Goal: Information Seeking & Learning: Learn about a topic

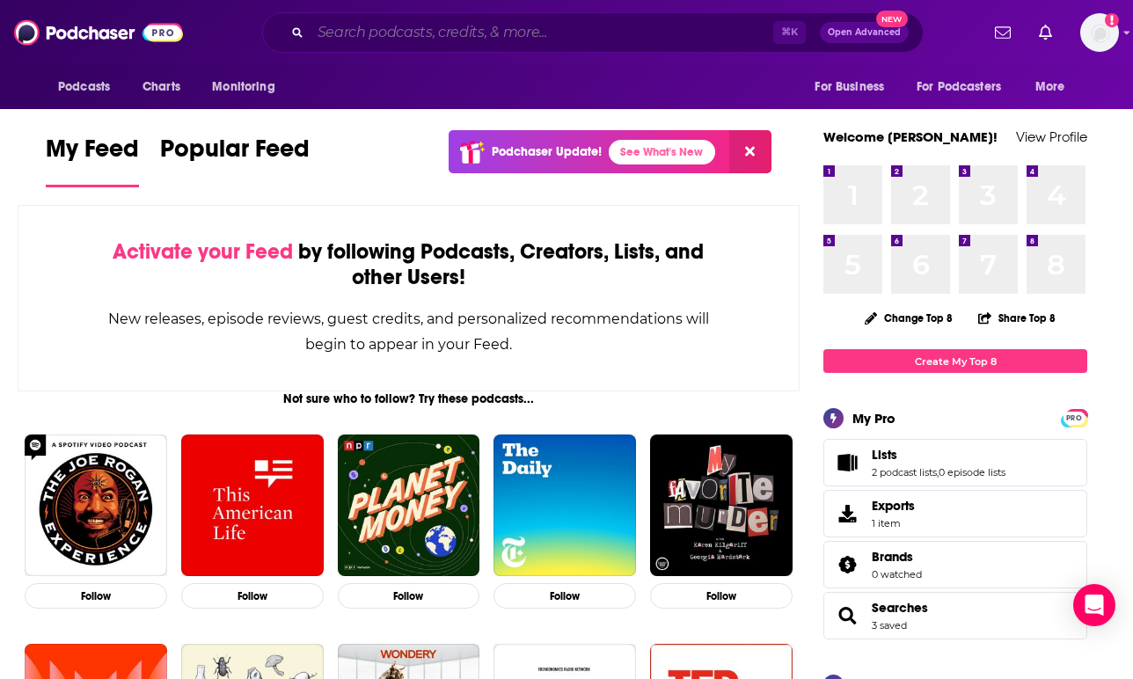
click at [434, 40] on input "Search podcasts, credits, & more..." at bounding box center [542, 32] width 463 height 28
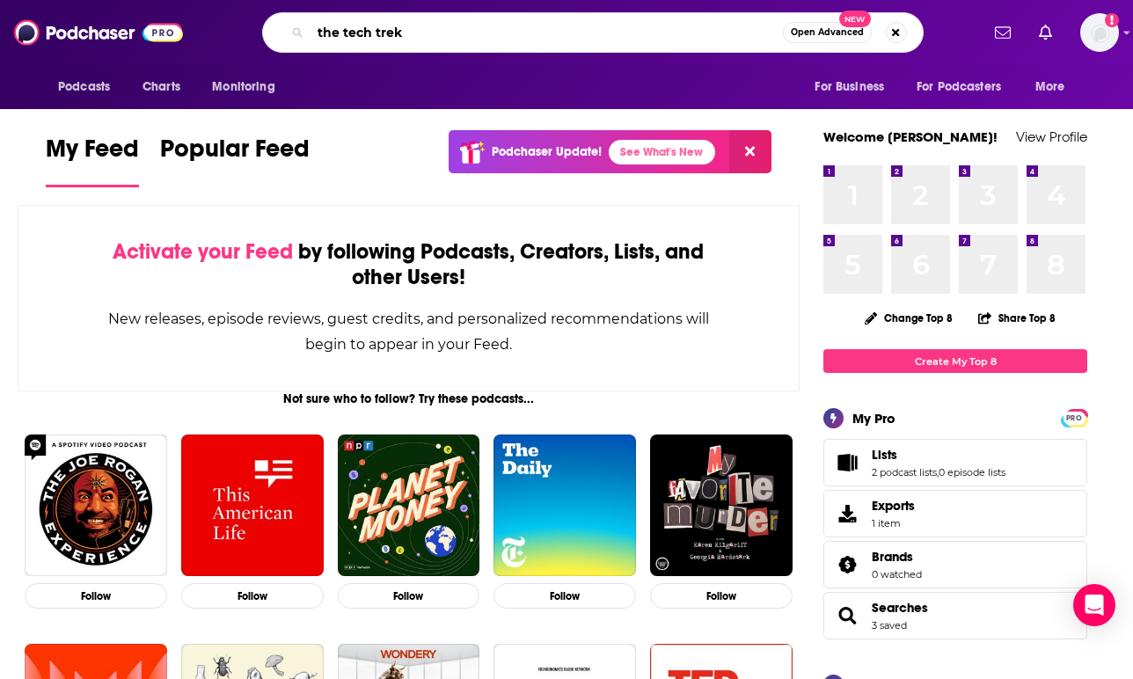
type input "the tech trek"
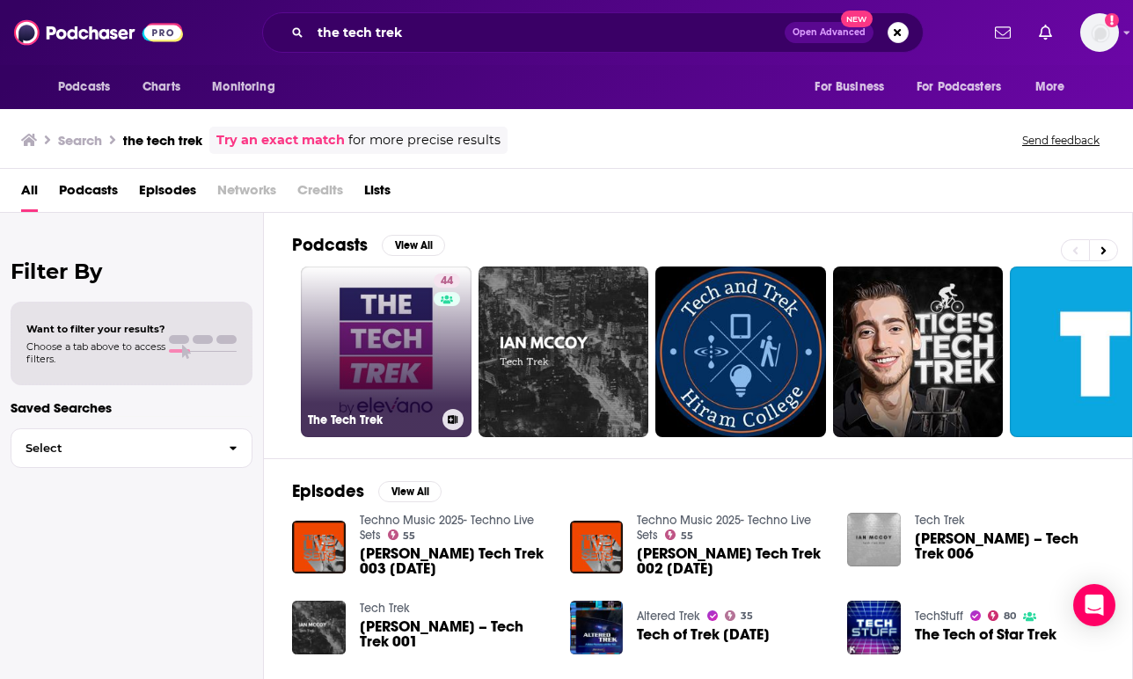
click at [368, 364] on link "44 The Tech Trek" at bounding box center [386, 352] width 171 height 171
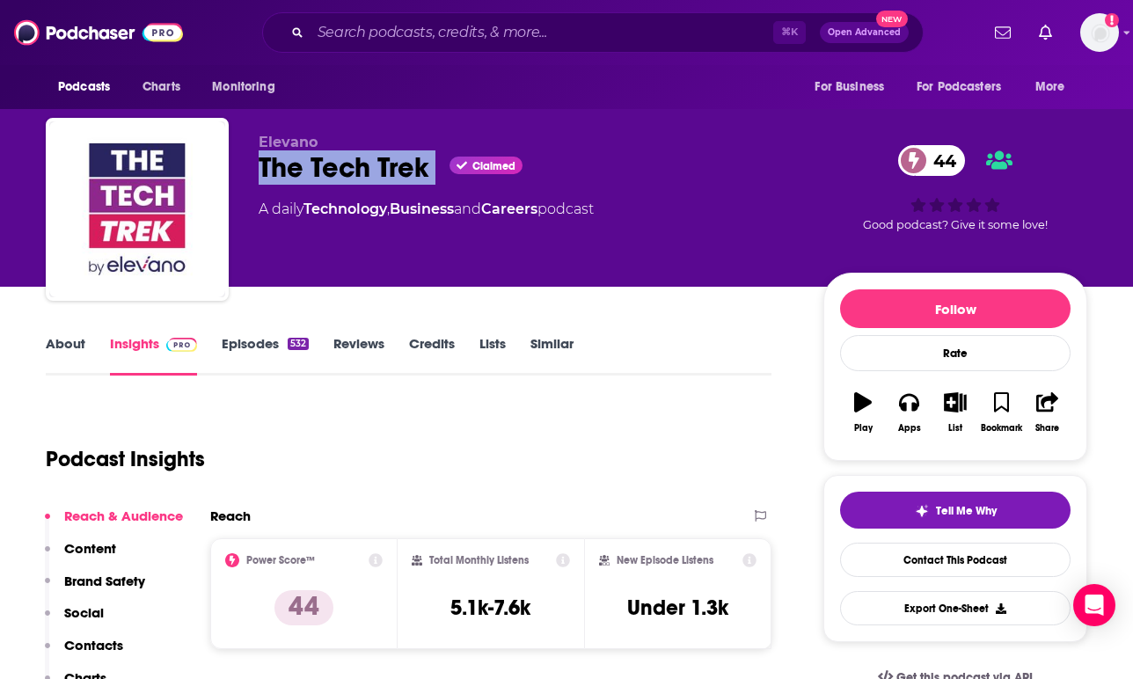
copy div "The Tech Trek"
drag, startPoint x: 255, startPoint y: 161, endPoint x: 438, endPoint y: 162, distance: 183.0
click at [438, 162] on div "Elevano The Tech Trek Claimed 44 A daily Technology , Business and Careers podc…" at bounding box center [567, 213] width 1042 height 190
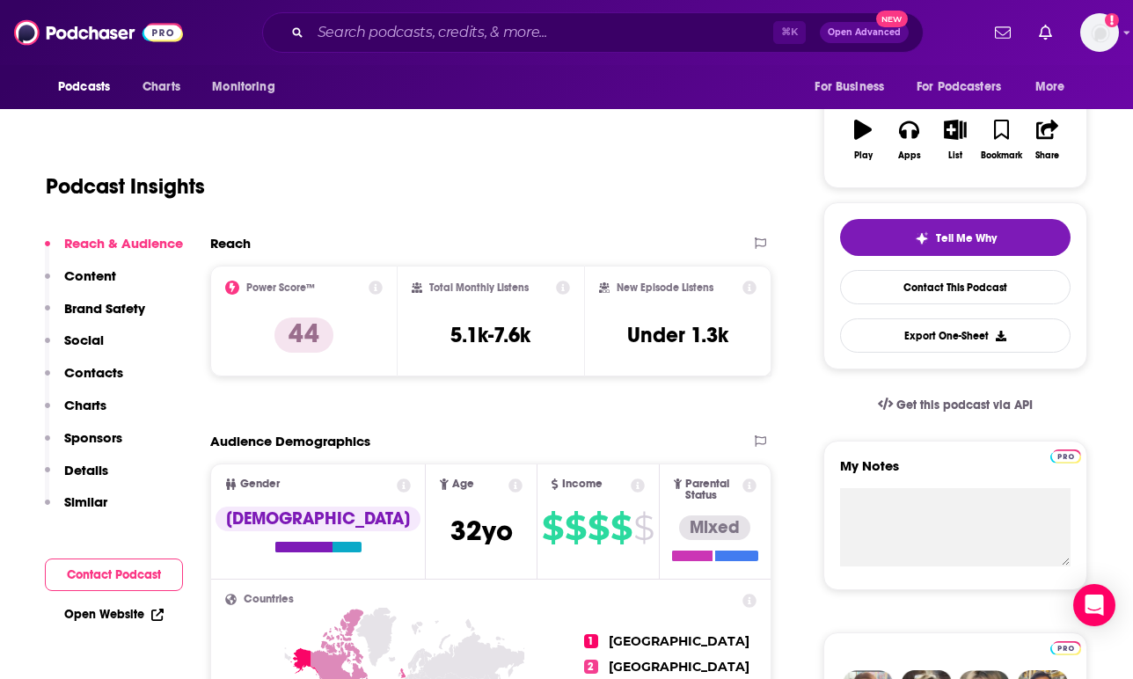
scroll to position [304, 0]
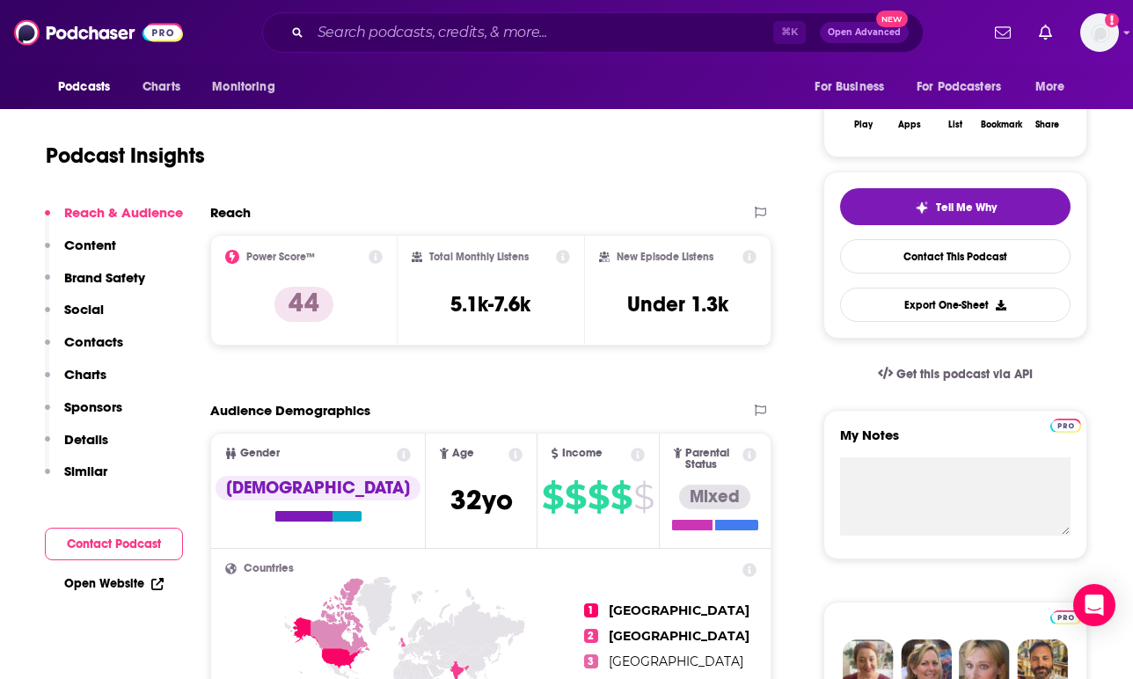
click at [377, 257] on icon at bounding box center [376, 257] width 14 height 14
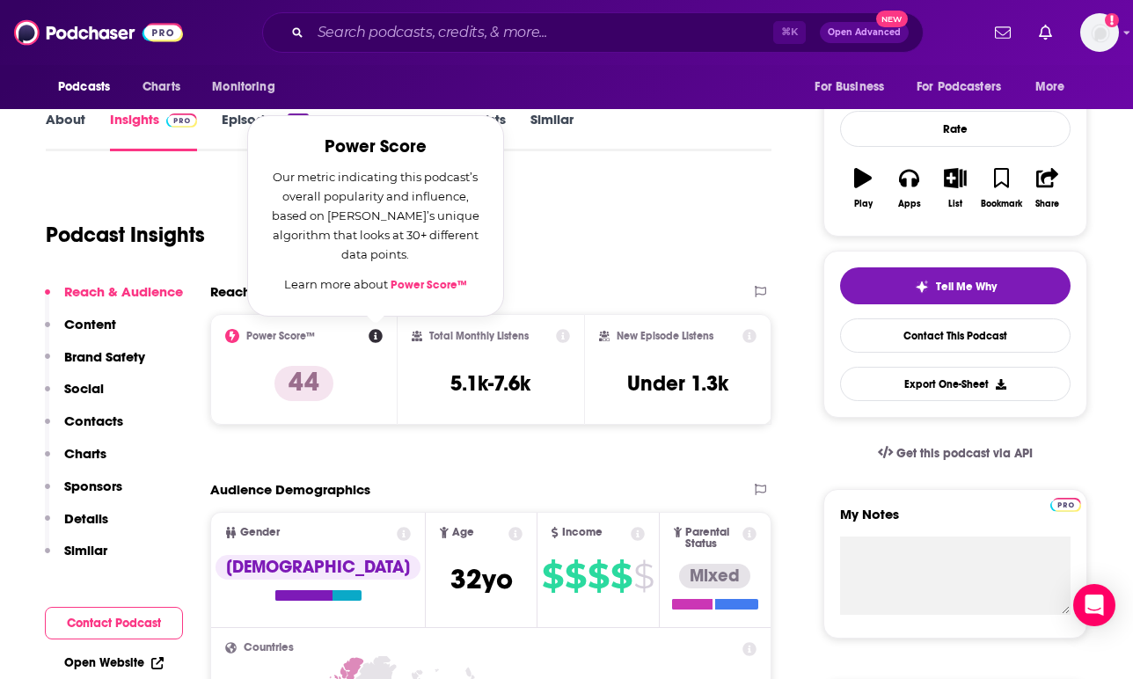
scroll to position [209, 0]
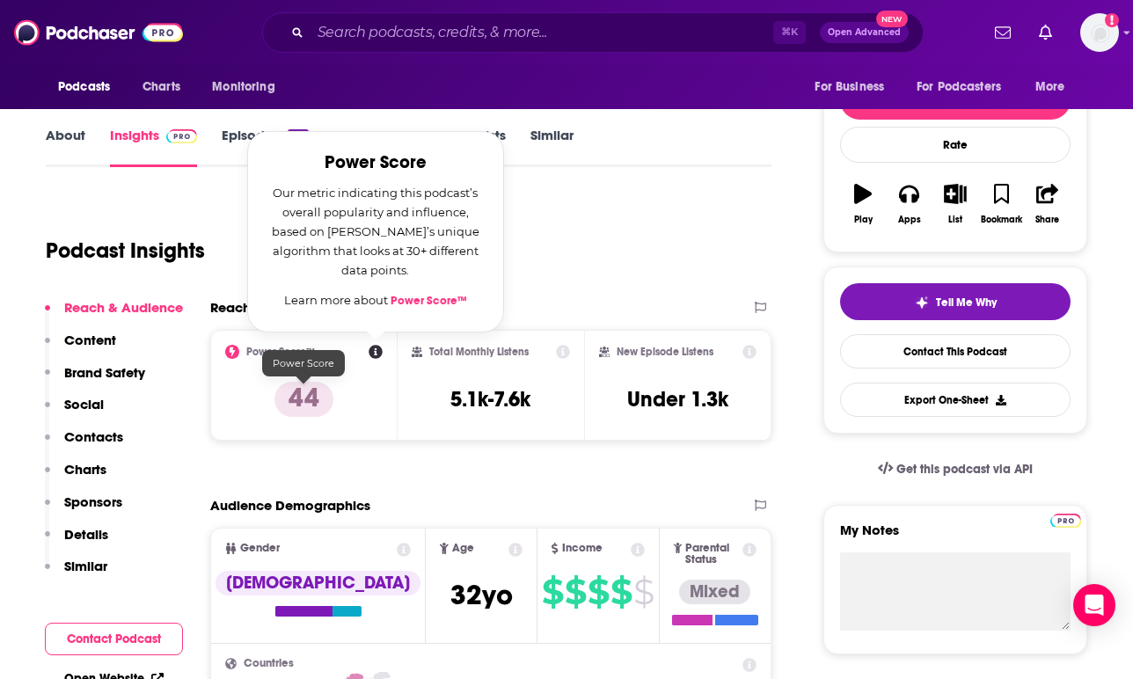
click at [304, 409] on p "44" at bounding box center [304, 399] width 59 height 35
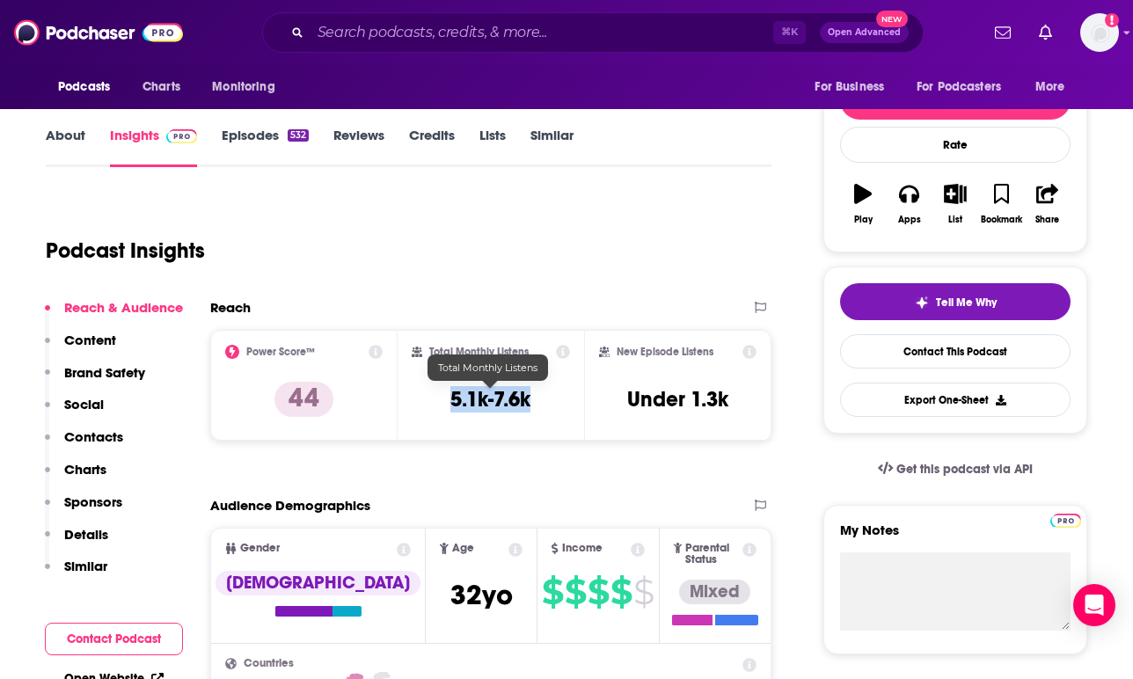
copy h3 "5.1k-7.6k"
drag, startPoint x: 543, startPoint y: 400, endPoint x: 448, endPoint y: 398, distance: 95.1
click at [448, 398] on div "Total Monthly Listens 5.1k-7.6k" at bounding box center [491, 385] width 159 height 81
click at [750, 348] on icon at bounding box center [750, 352] width 14 height 14
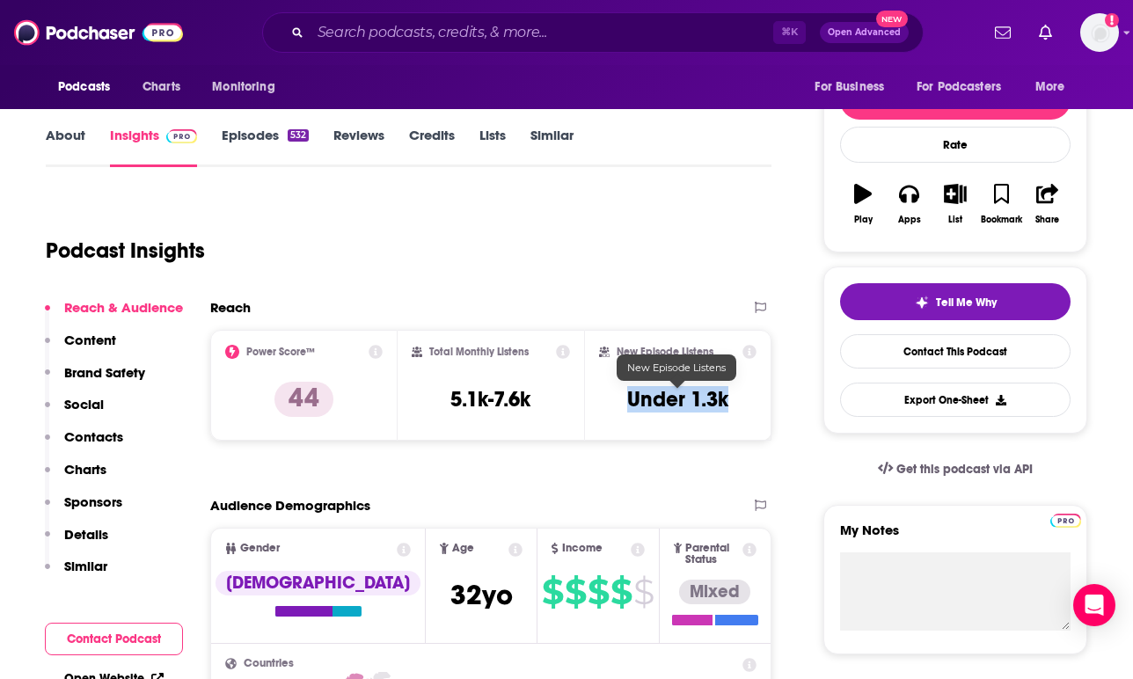
drag, startPoint x: 624, startPoint y: 398, endPoint x: 752, endPoint y: 398, distance: 128.5
click at [752, 398] on div "New Episode Listens Under 1.3k" at bounding box center [677, 385] width 157 height 81
copy h3 "Under 1.3k"
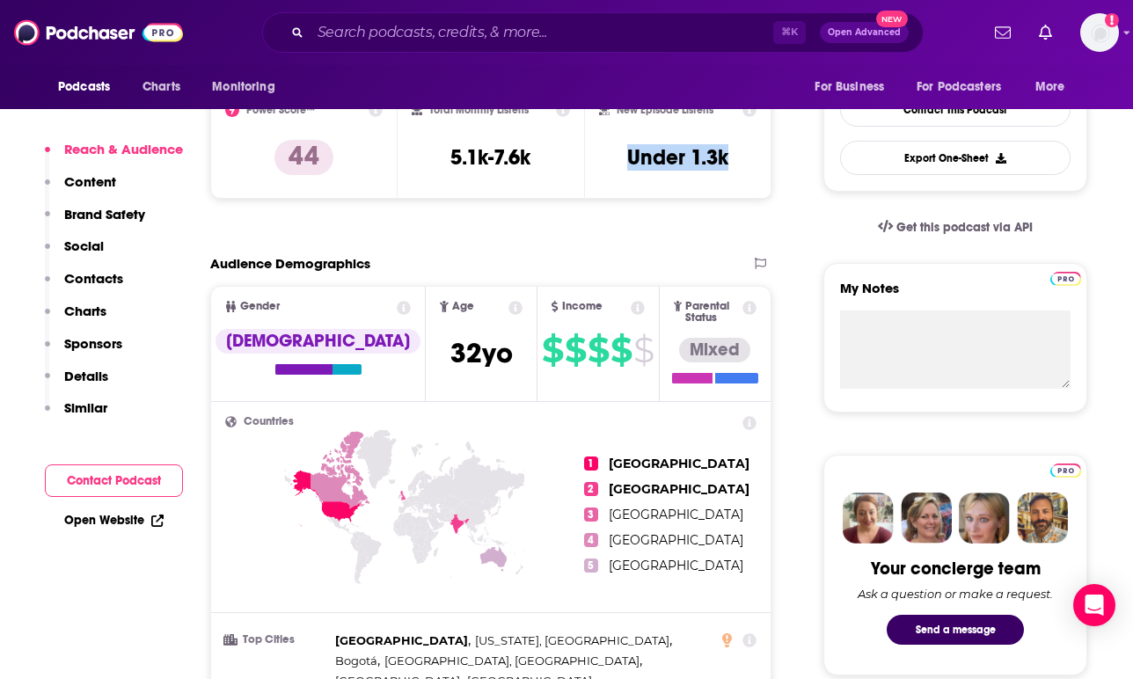
scroll to position [470, 0]
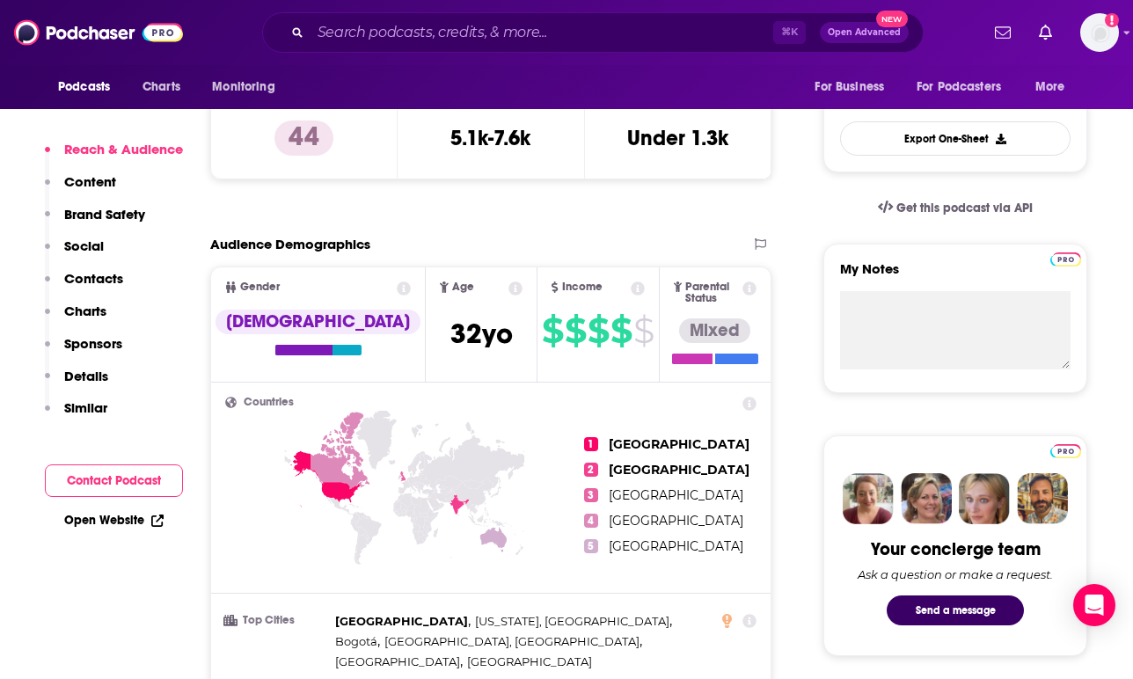
click at [509, 287] on icon at bounding box center [516, 289] width 14 height 14
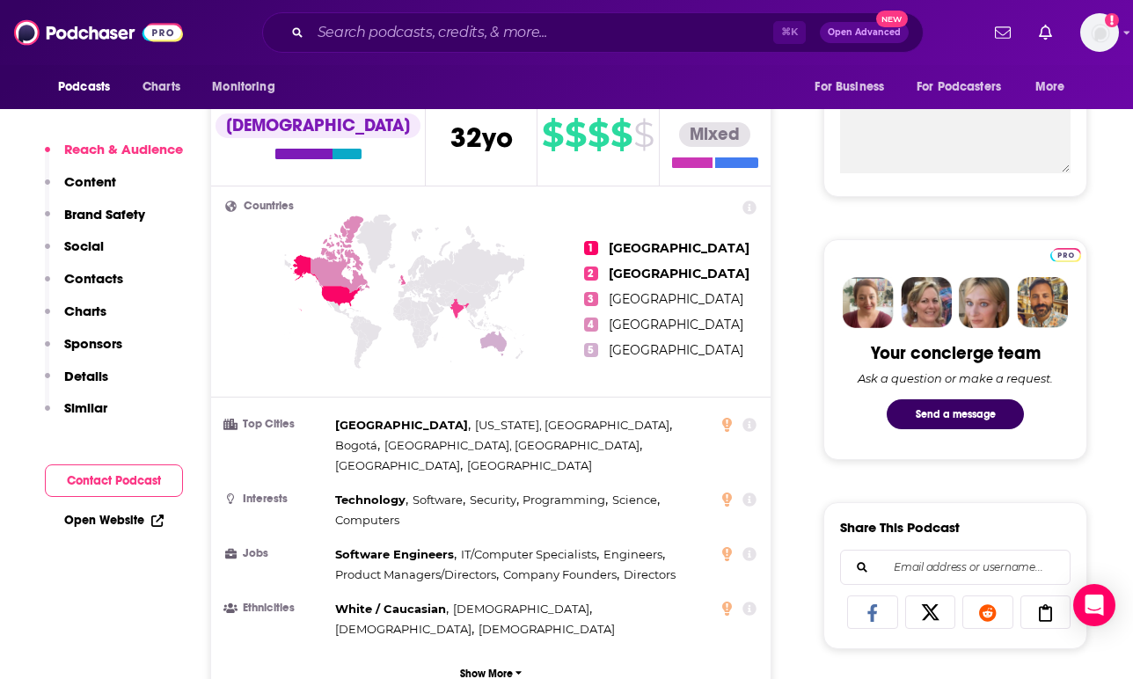
scroll to position [676, 0]
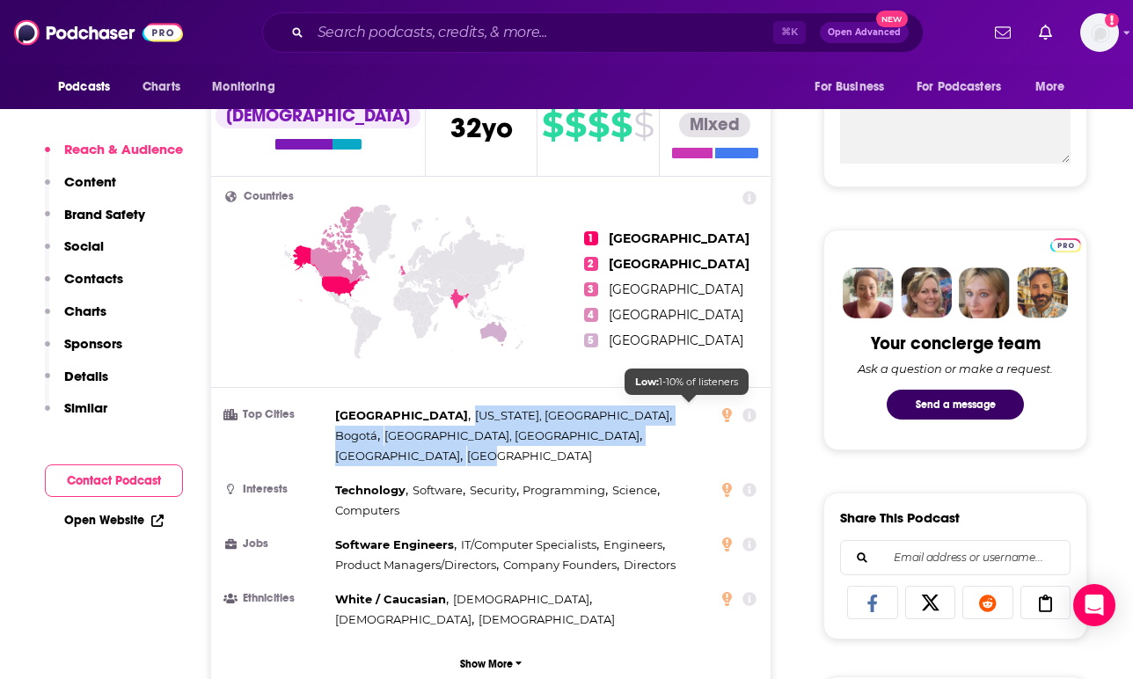
copy div "[US_STATE], [GEOGRAPHIC_DATA] , [GEOGRAPHIC_DATA] , [GEOGRAPHIC_DATA], [GEOGRAP…"
drag, startPoint x: 381, startPoint y: 406, endPoint x: 702, endPoint y: 407, distance: 321.1
click at [702, 407] on div "[GEOGRAPHIC_DATA] , [US_STATE], [GEOGRAPHIC_DATA] , [GEOGRAPHIC_DATA] , [GEOGRA…" at bounding box center [523, 436] width 376 height 61
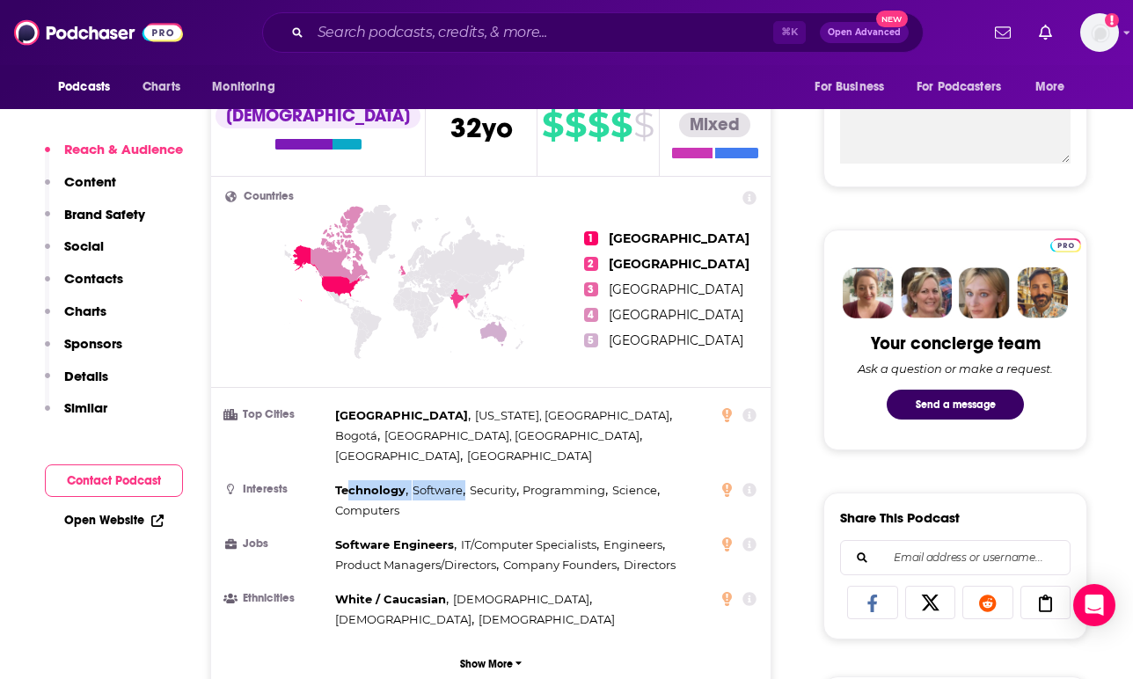
drag, startPoint x: 422, startPoint y: 460, endPoint x: 350, endPoint y: 447, distance: 73.3
click at [350, 480] on div "Technology , Software , Security , Programming , Science , Computers" at bounding box center [523, 500] width 376 height 40
click at [392, 503] on span "Computers" at bounding box center [367, 510] width 64 height 14
drag, startPoint x: 417, startPoint y: 462, endPoint x: 344, endPoint y: 442, distance: 75.8
click at [344, 480] on div "Technology , Software , Security , Programming , Science , Computers" at bounding box center [523, 500] width 376 height 40
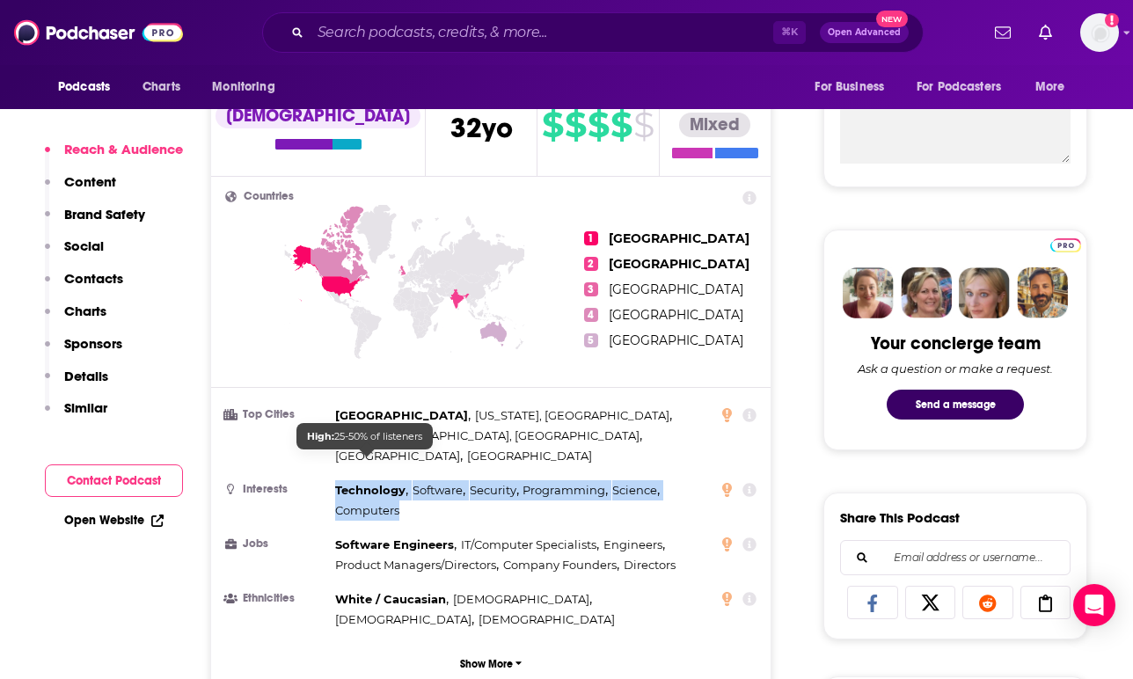
copy li "Technology , Software , Security , Programming , Science , Computers"
drag, startPoint x: 330, startPoint y: 441, endPoint x: 398, endPoint y: 465, distance: 72.1
click at [398, 480] on li "Interests Technology , Software , Security , Programming , Science , Computers" at bounding box center [490, 500] width 531 height 40
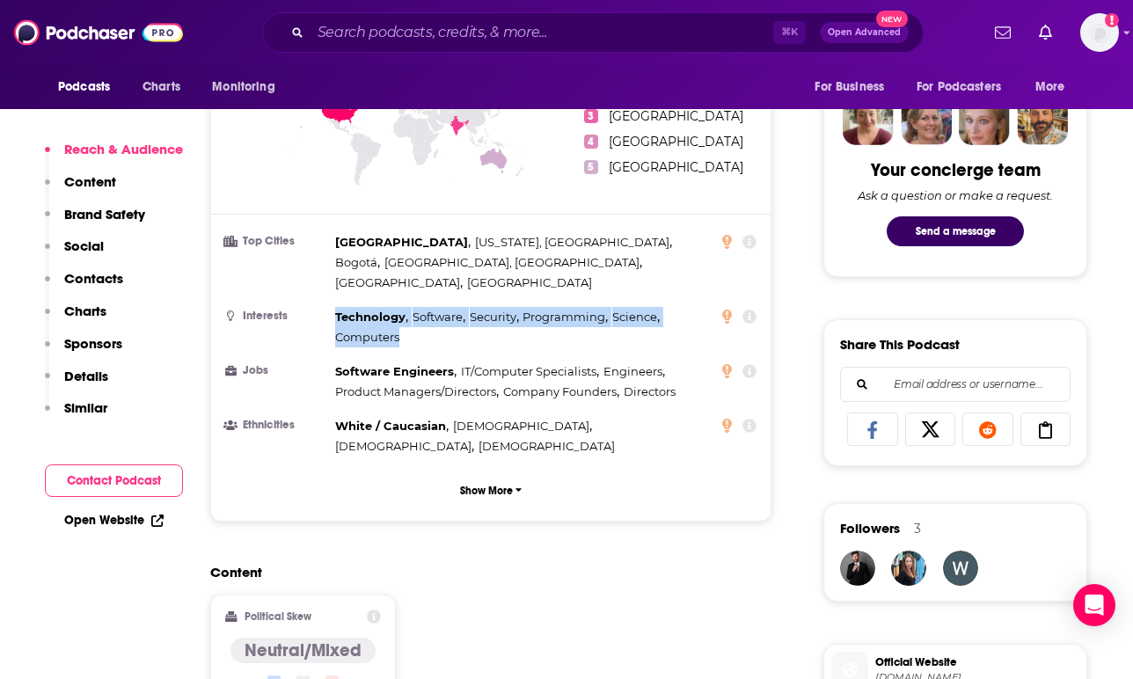
scroll to position [847, 0]
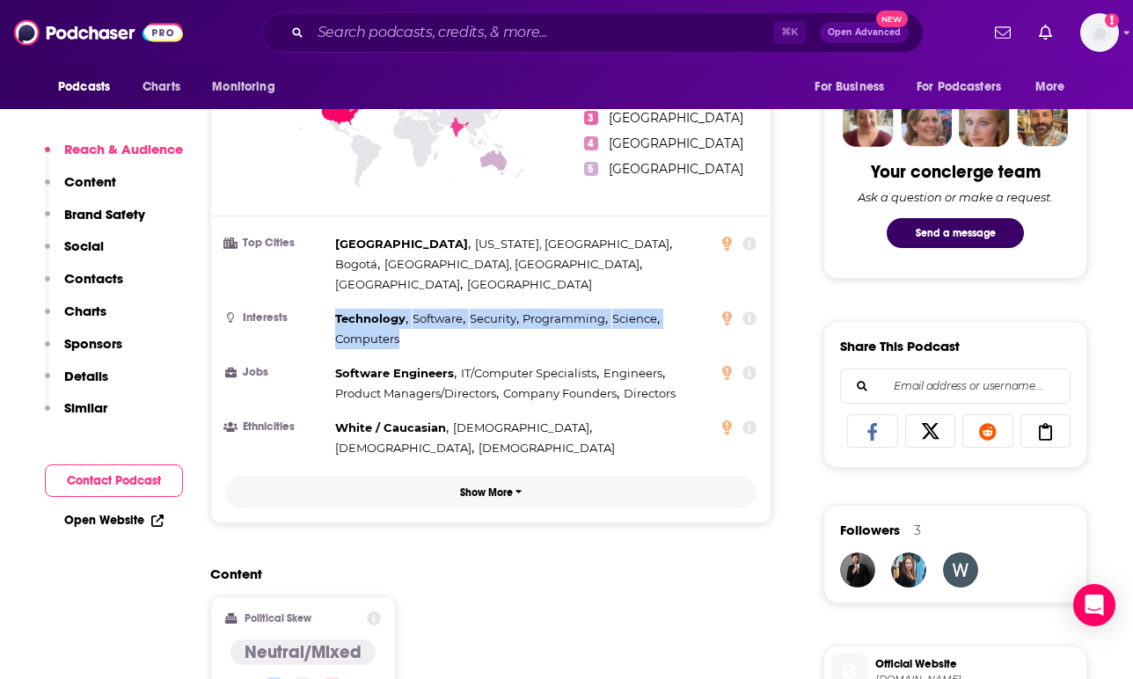
click at [495, 487] on p "Show More" at bounding box center [486, 493] width 53 height 12
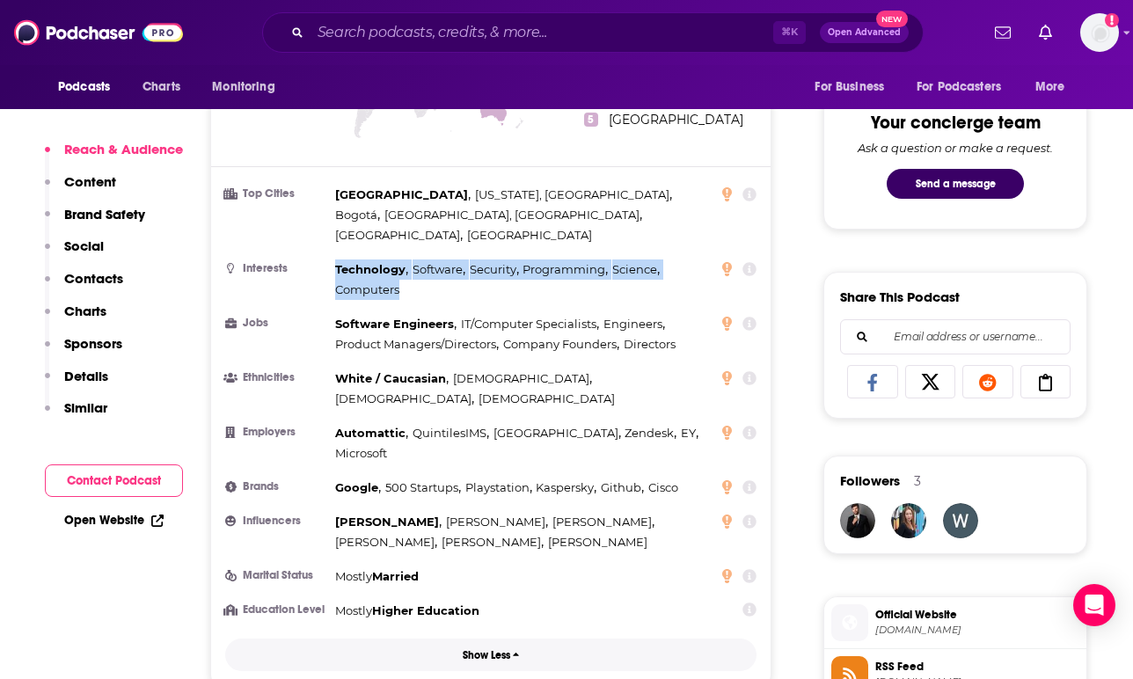
scroll to position [903, 0]
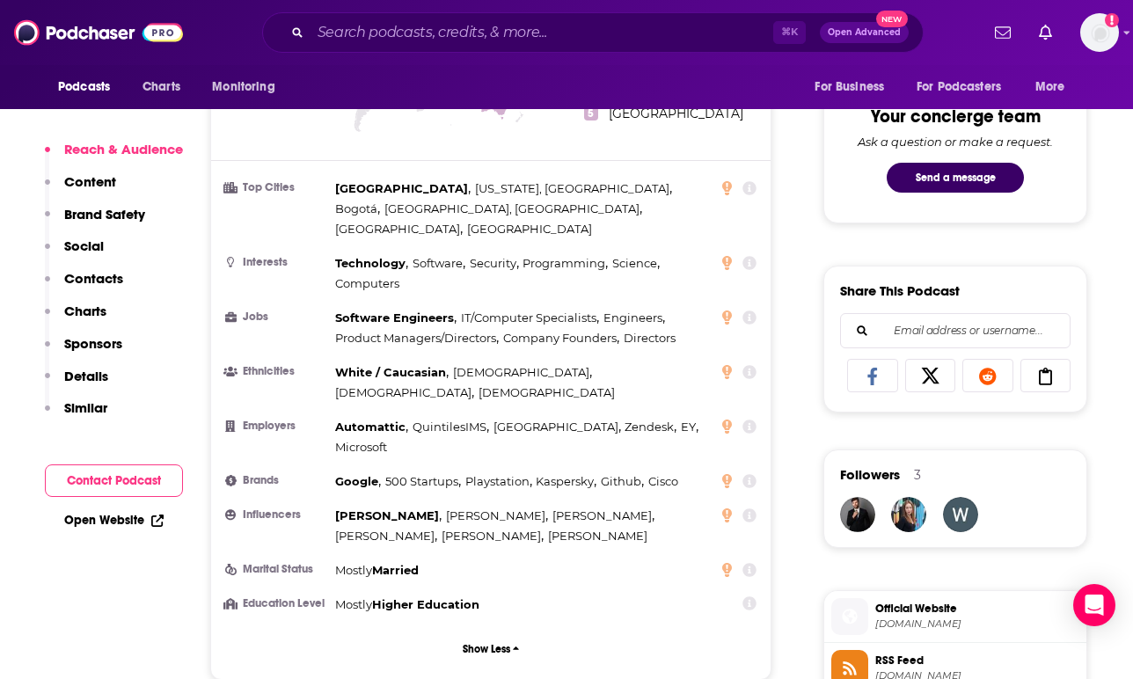
click at [748, 509] on icon at bounding box center [750, 516] width 14 height 14
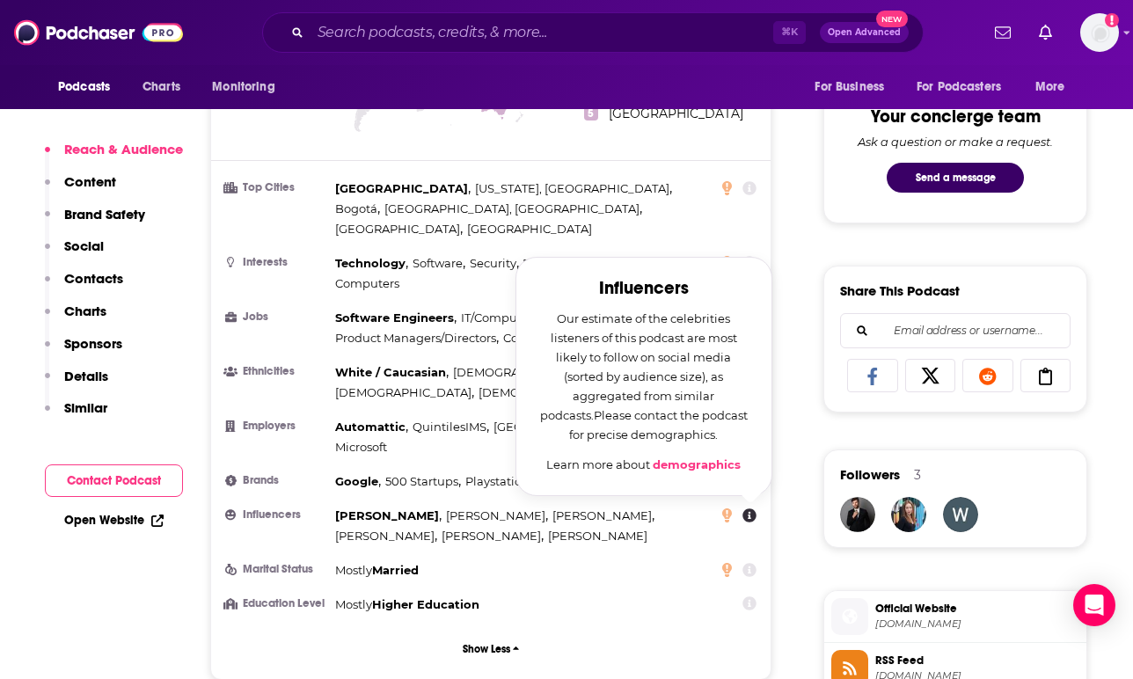
click at [565, 509] on span "[PERSON_NAME]" at bounding box center [602, 516] width 99 height 14
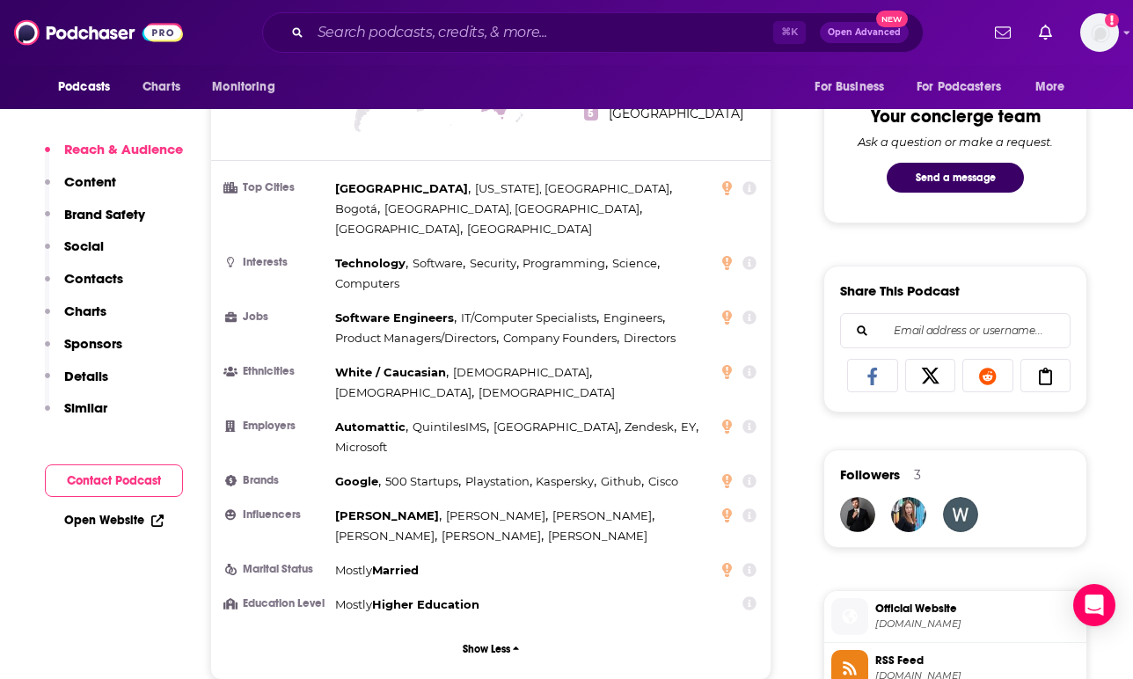
click at [746, 474] on icon at bounding box center [750, 481] width 14 height 14
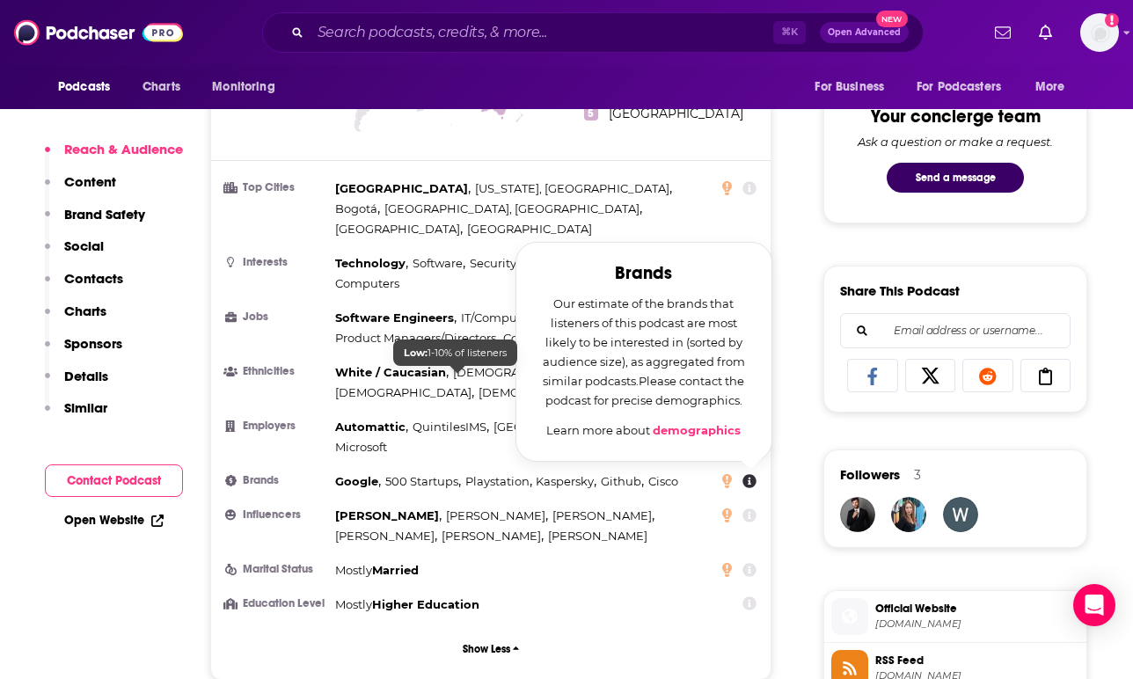
click at [422, 417] on div "Automattic , QuintilesIMS , [GEOGRAPHIC_DATA] , [GEOGRAPHIC_DATA] , EY , Micros…" at bounding box center [523, 437] width 376 height 40
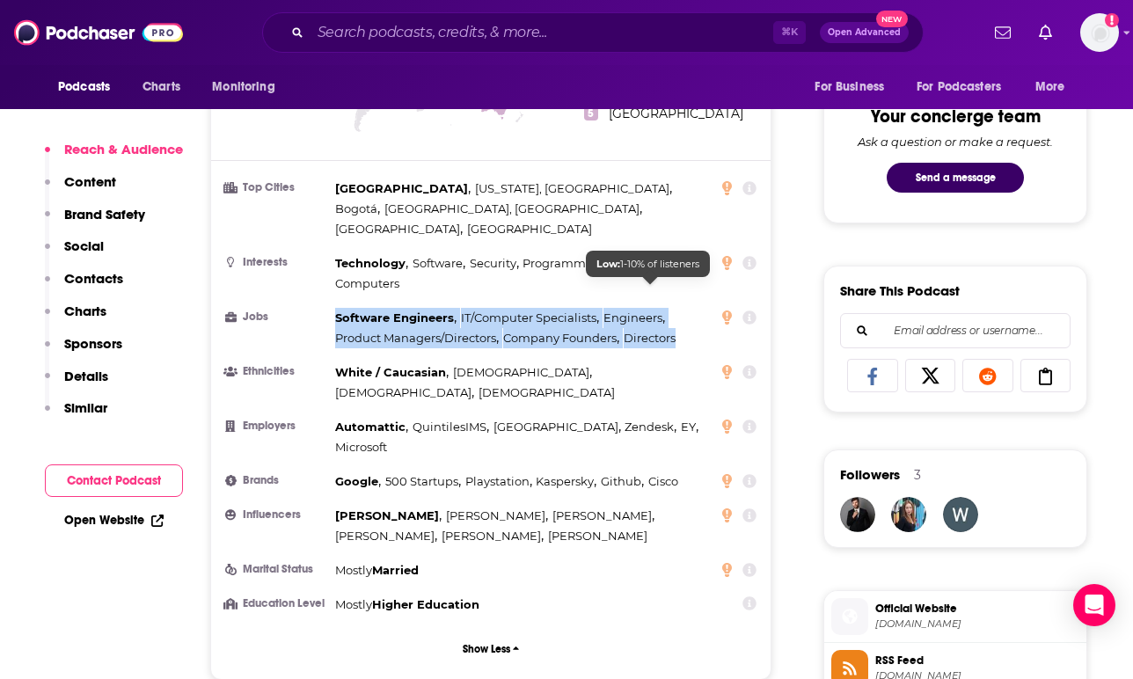
copy div "Software Engineers , IT/Computer Specialists , Engineers , Product Managers/Dir…"
drag, startPoint x: 337, startPoint y: 266, endPoint x: 683, endPoint y: 290, distance: 346.6
click at [683, 308] on div "Software Engineers , IT/Computer Specialists , Engineers , Product Managers/Dir…" at bounding box center [523, 328] width 376 height 40
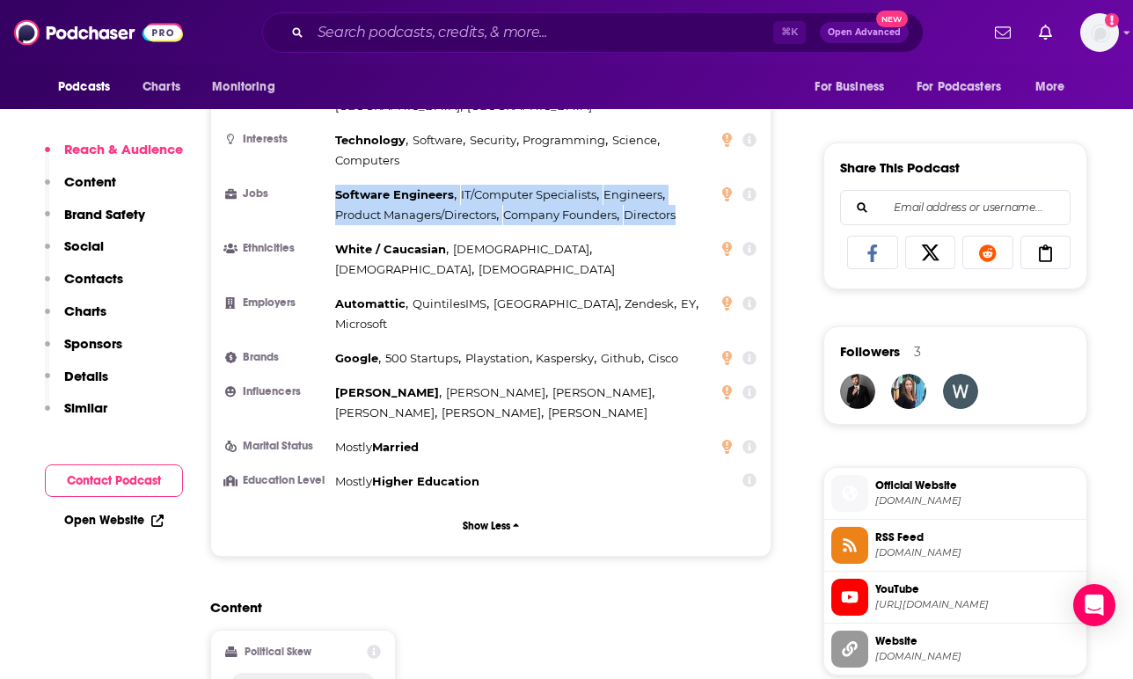
scroll to position [1028, 0]
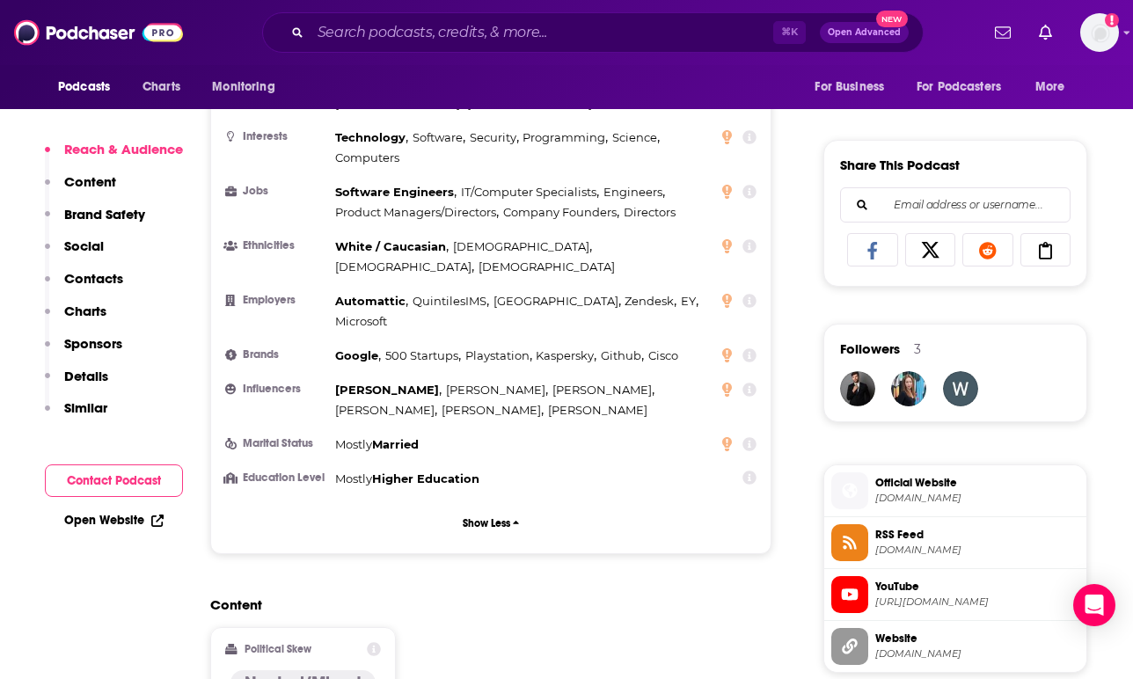
click at [751, 348] on icon at bounding box center [750, 355] width 14 height 14
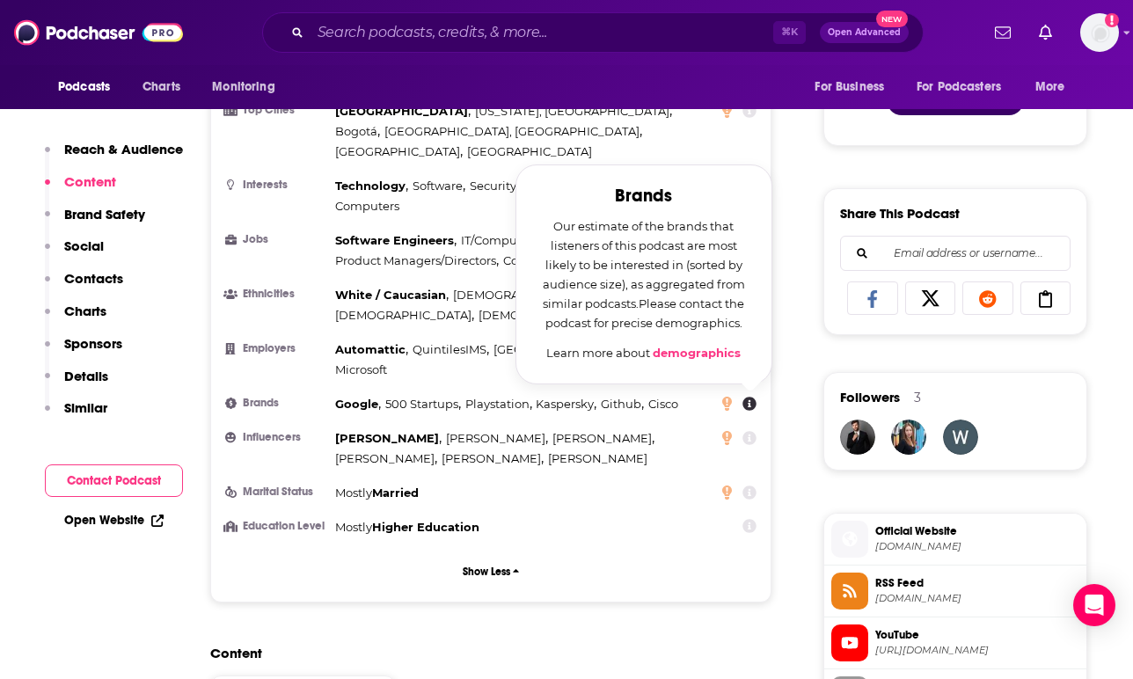
scroll to position [967, 0]
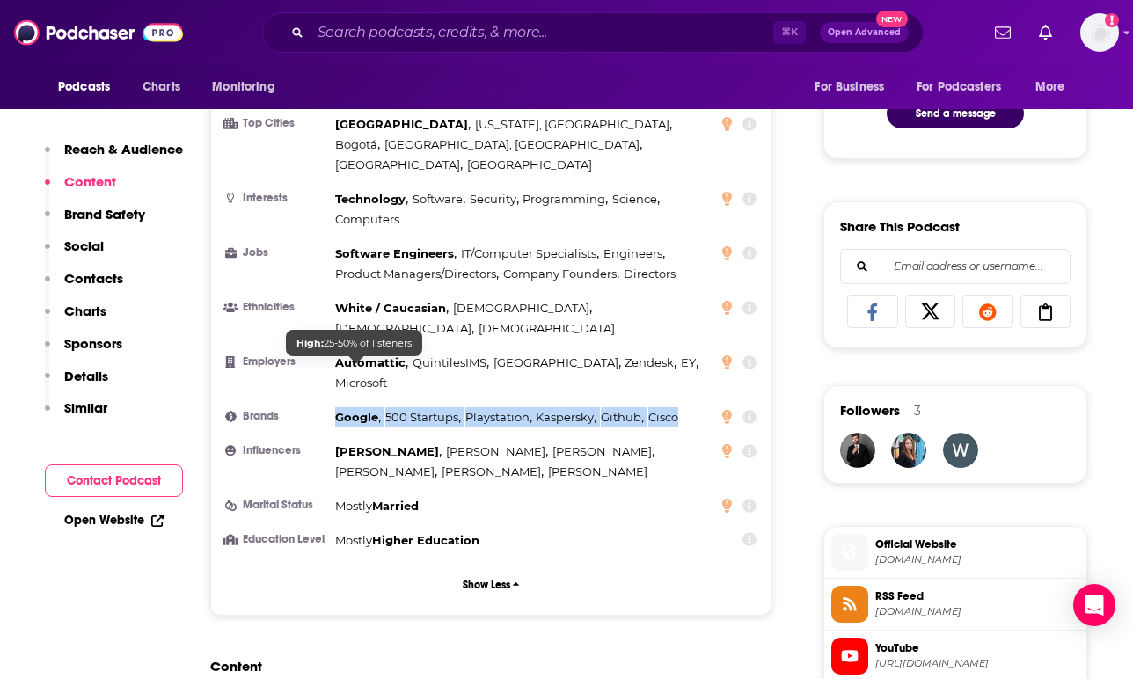
copy div "Google , 500 Startups , Playstation , [PERSON_NAME] , Github , Cisco"
drag, startPoint x: 696, startPoint y: 364, endPoint x: 338, endPoint y: 367, distance: 358.1
click at [338, 407] on li "Brands Google , 500 Startups , Playstation , [PERSON_NAME] , Github , Cisco" at bounding box center [490, 417] width 531 height 20
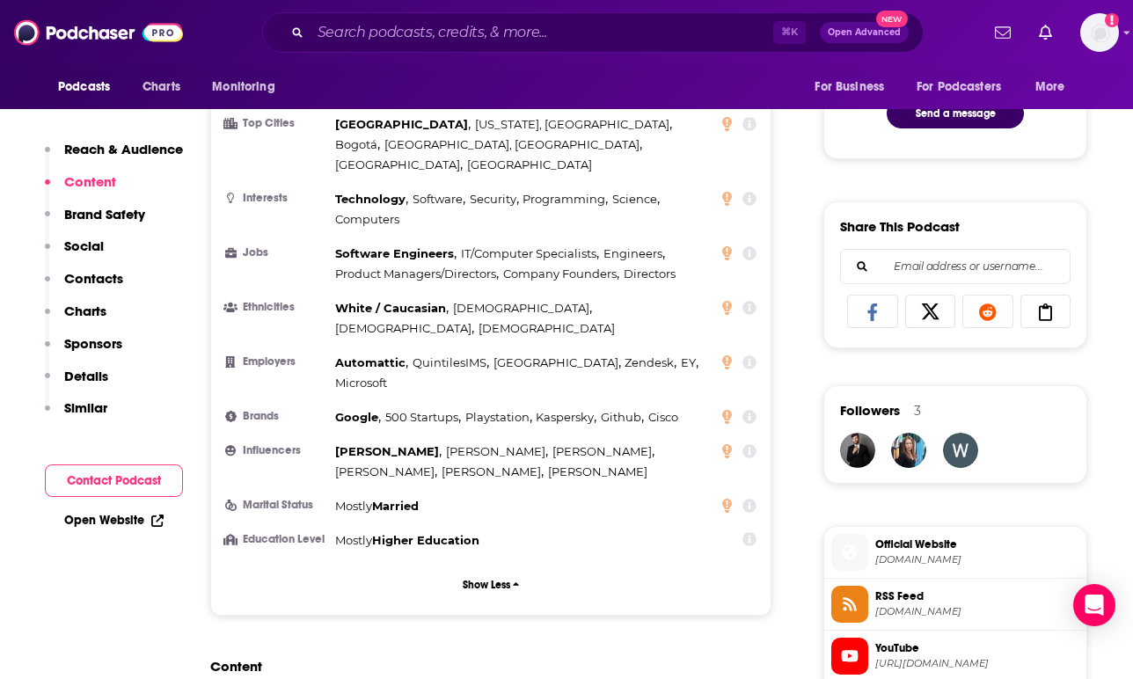
click at [753, 444] on icon at bounding box center [750, 451] width 14 height 14
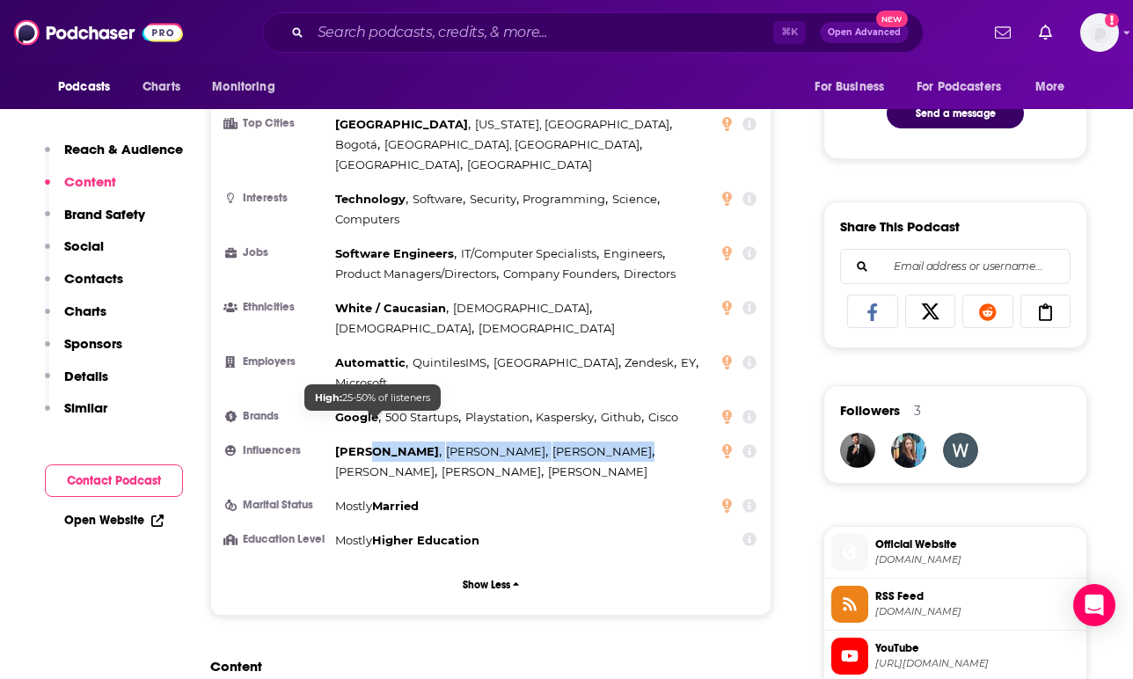
drag, startPoint x: 541, startPoint y: 424, endPoint x: 368, endPoint y: 412, distance: 173.8
click at [368, 442] on div "[PERSON_NAME] , [PERSON_NAME] , [PERSON_NAME] , [PERSON_NAME] , [PERSON_NAME] ,…" at bounding box center [523, 462] width 376 height 40
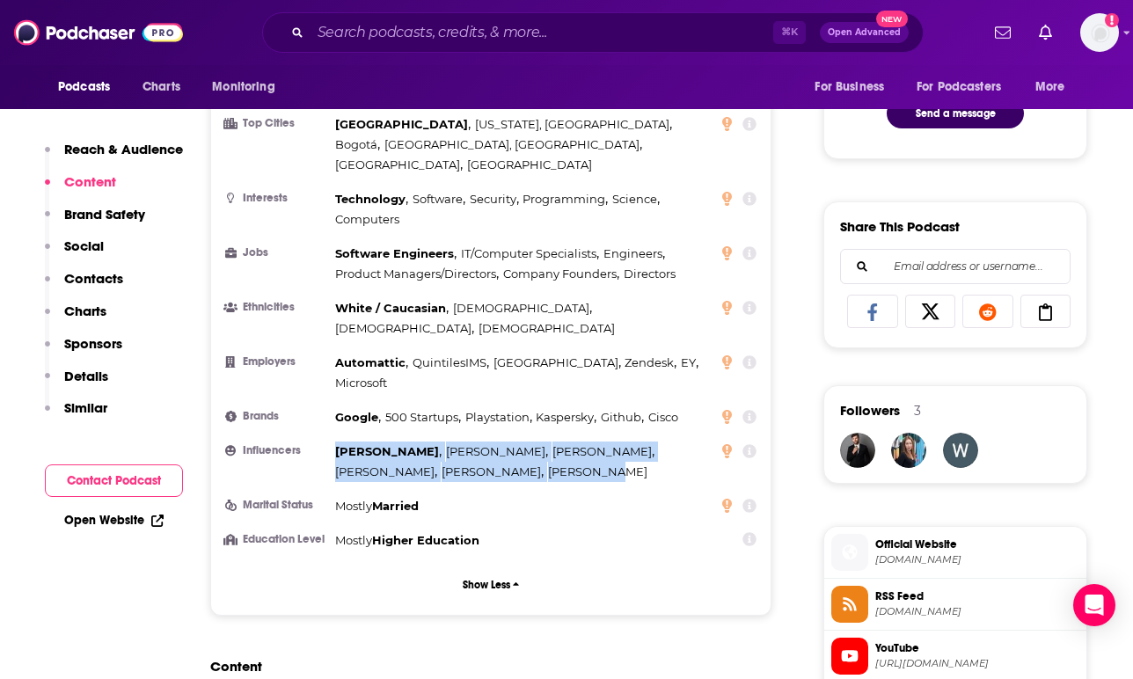
copy div "[PERSON_NAME] , [PERSON_NAME] , [PERSON_NAME] , [PERSON_NAME] , [PERSON_NAME] ,…"
drag, startPoint x: 340, startPoint y: 401, endPoint x: 491, endPoint y: 421, distance: 152.6
click at [491, 442] on li "Influencers [PERSON_NAME] , [PERSON_NAME] , [PERSON_NAME] , [PERSON_NAME] , [PE…" at bounding box center [490, 462] width 531 height 40
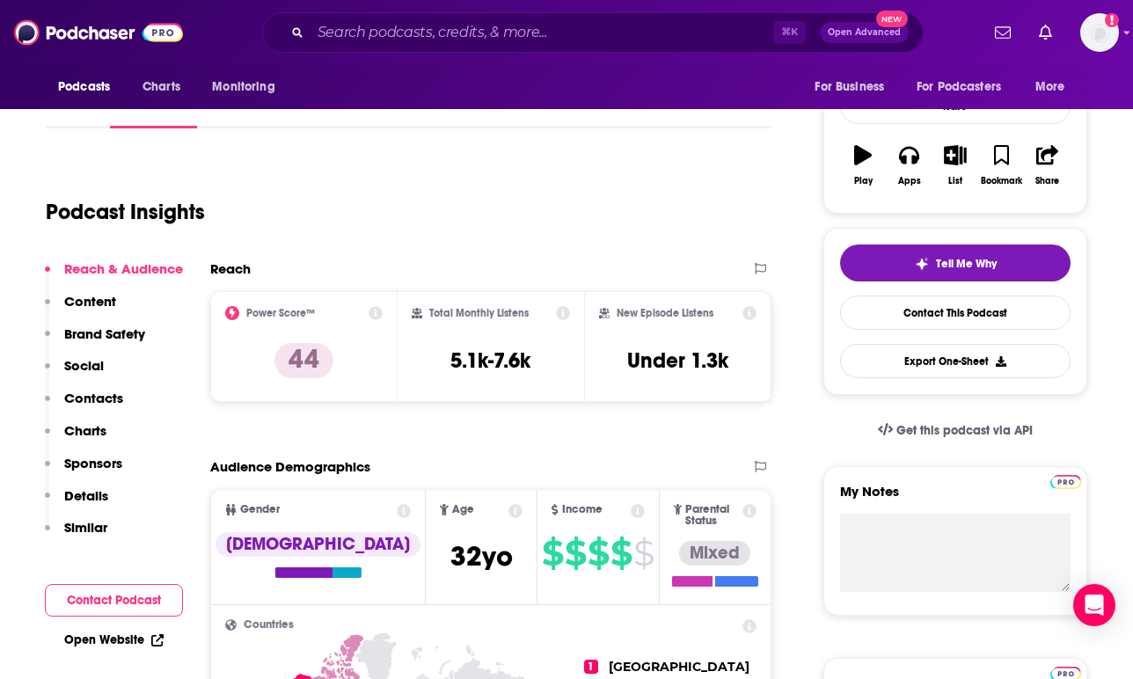
scroll to position [0, 0]
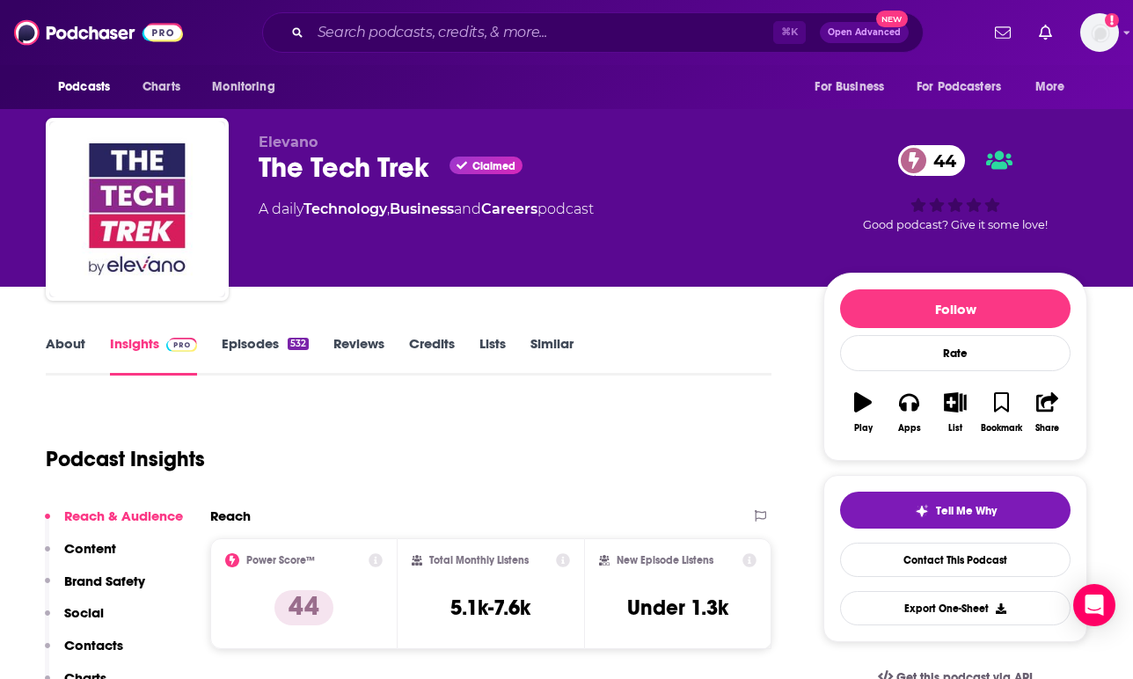
click at [367, 353] on link "Reviews" at bounding box center [358, 355] width 51 height 40
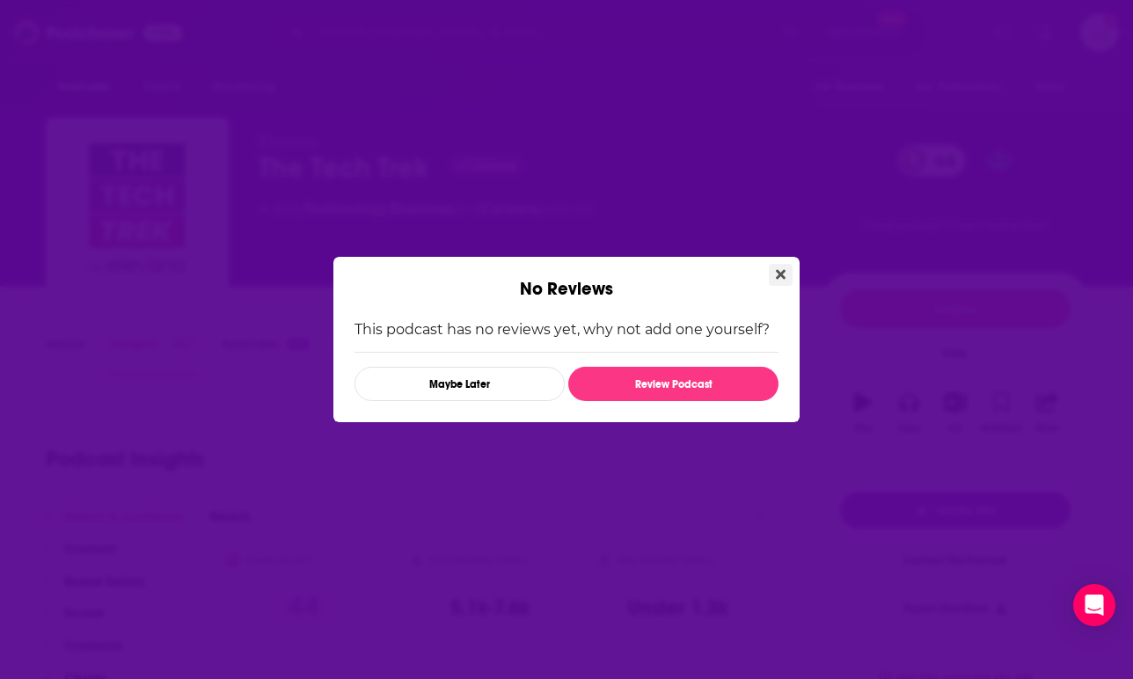
click at [780, 276] on icon "Close" at bounding box center [781, 274] width 10 height 14
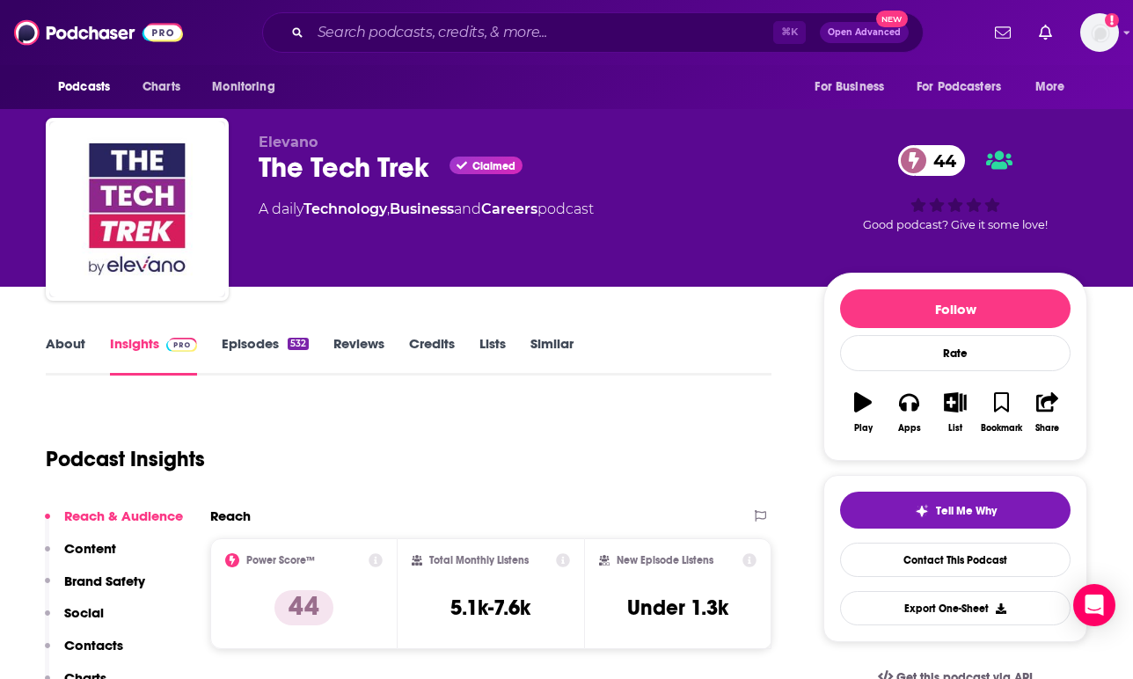
click at [78, 341] on link "About" at bounding box center [66, 355] width 40 height 40
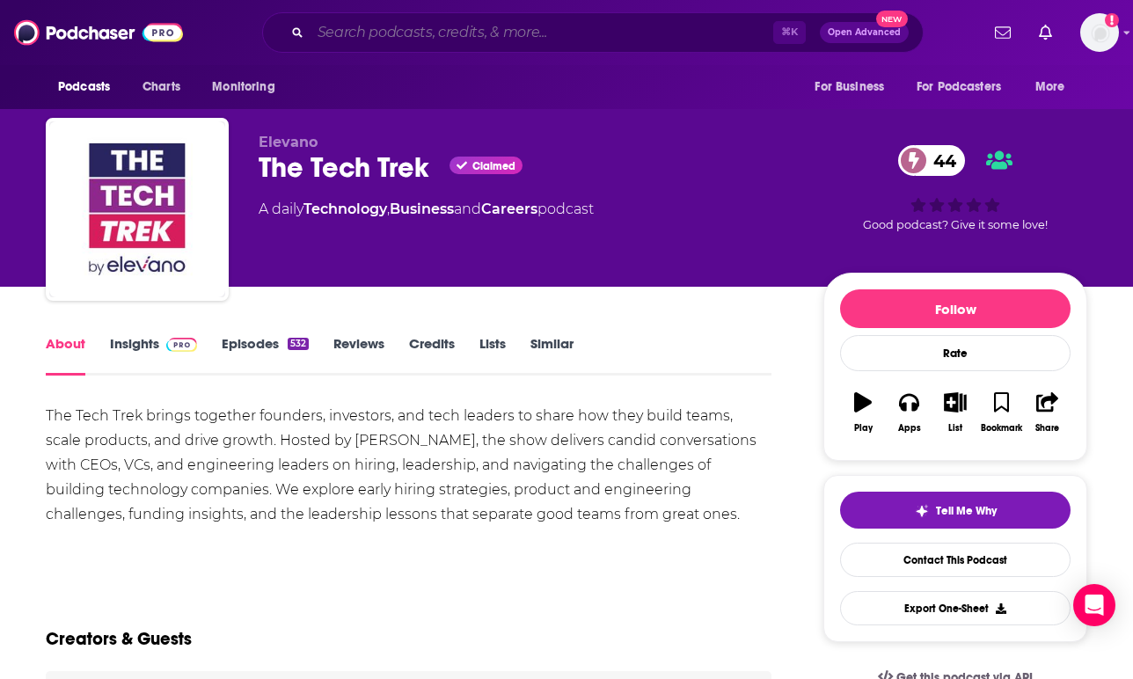
click at [397, 34] on input "Search podcasts, credits, & more..." at bounding box center [542, 32] width 463 height 28
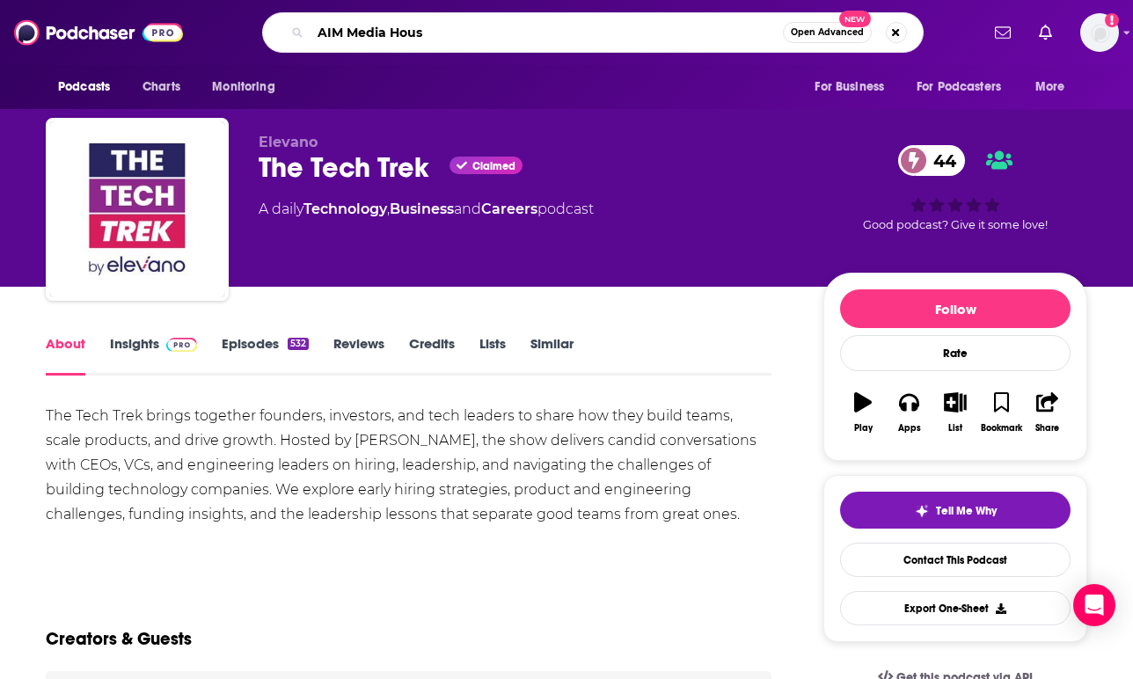
type input "AIM Media House"
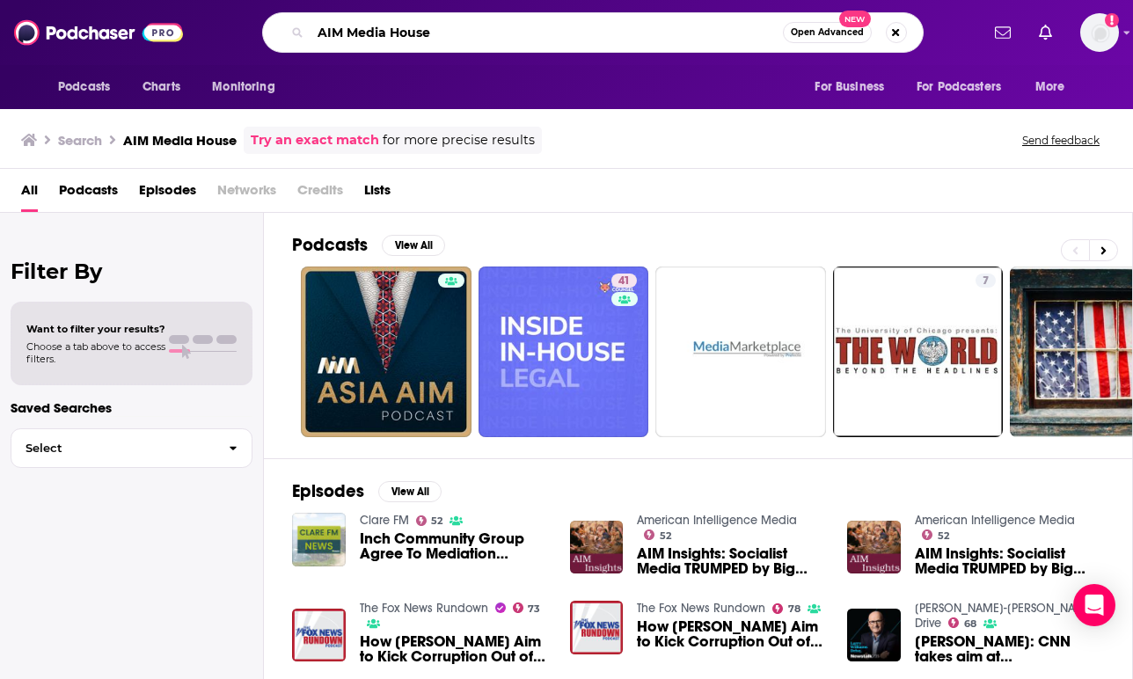
drag, startPoint x: 345, startPoint y: 32, endPoint x: 468, endPoint y: 32, distance: 123.2
click at [468, 32] on input "AIM Media House" at bounding box center [547, 32] width 472 height 28
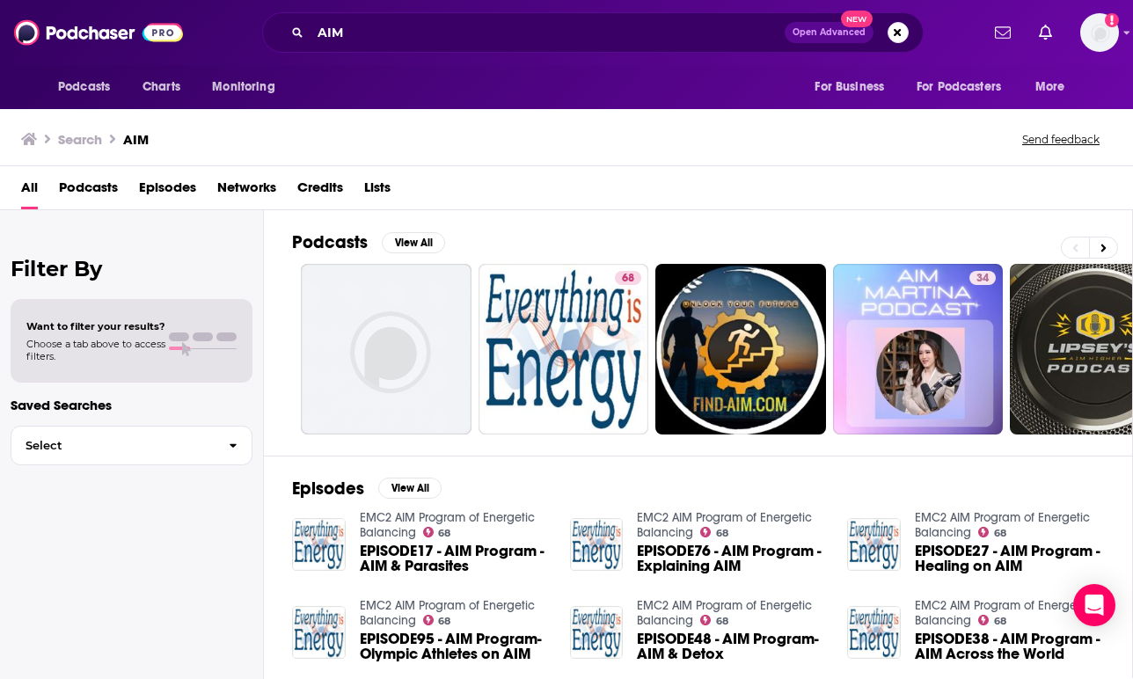
click at [169, 193] on span "Episodes" at bounding box center [167, 191] width 57 height 36
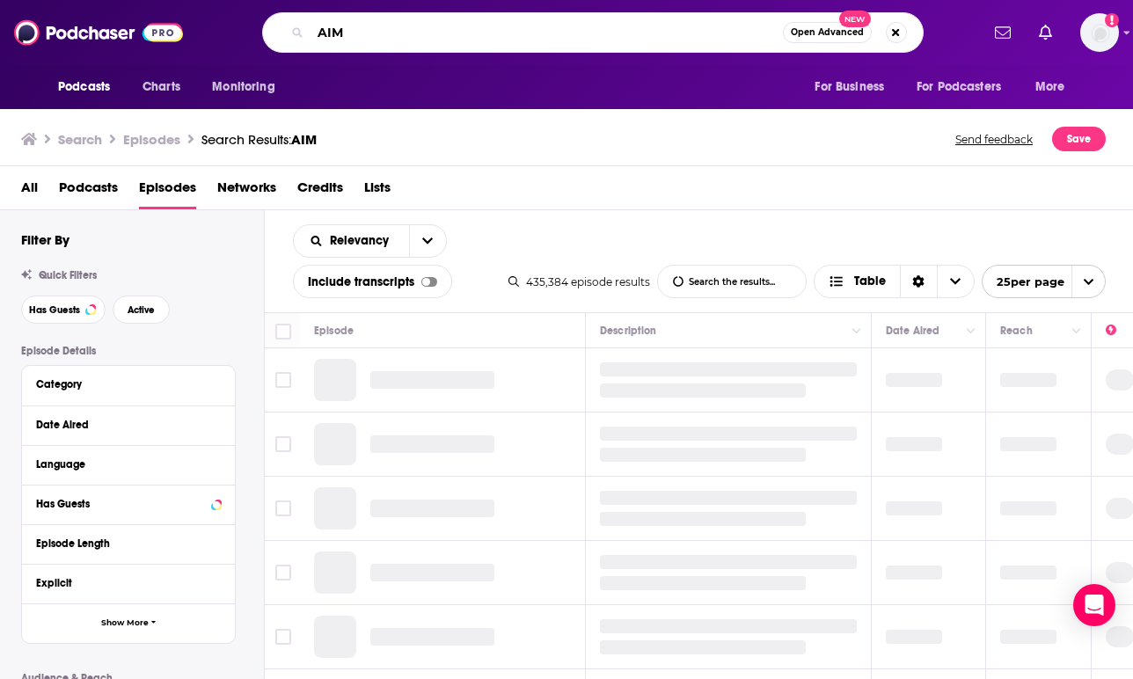
drag, startPoint x: 400, startPoint y: 38, endPoint x: 240, endPoint y: 37, distance: 160.1
click at [240, 37] on div "AIM Open Advanced New" at bounding box center [592, 32] width 773 height 40
paste input "Unlocking the Secrets of Data Analytics in Pharma: A Podcast with [PERSON_NAME]…"
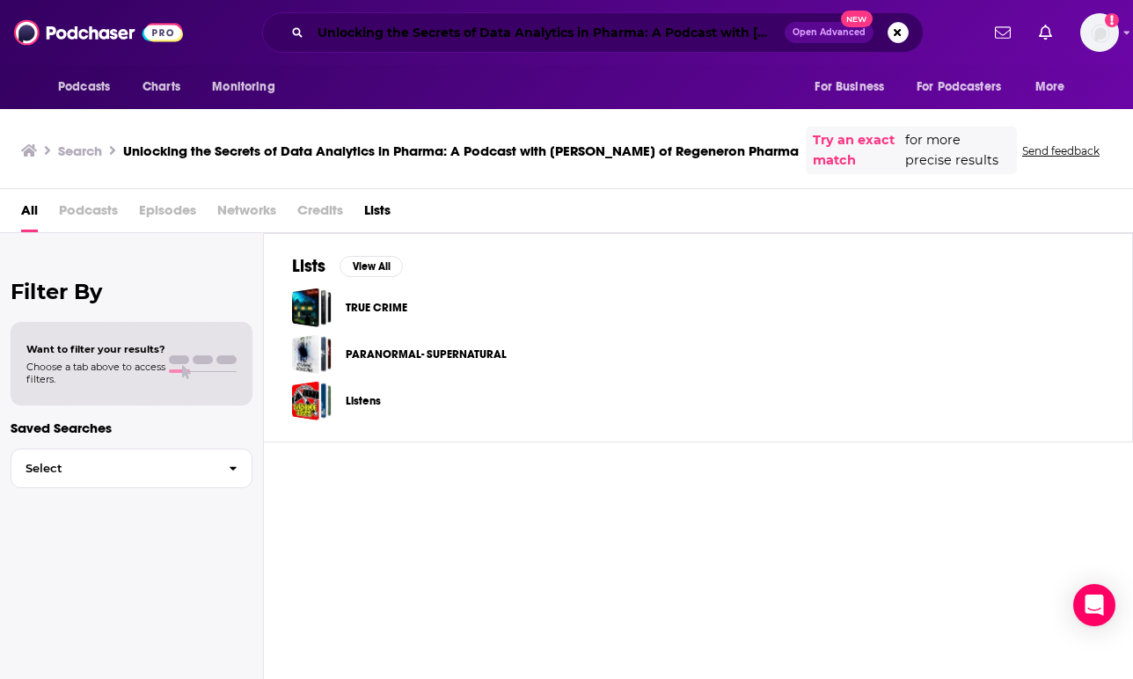
click at [397, 36] on input "Unlocking the Secrets of Data Analytics in Pharma: A Podcast with [PERSON_NAME]…" at bounding box center [548, 32] width 474 height 28
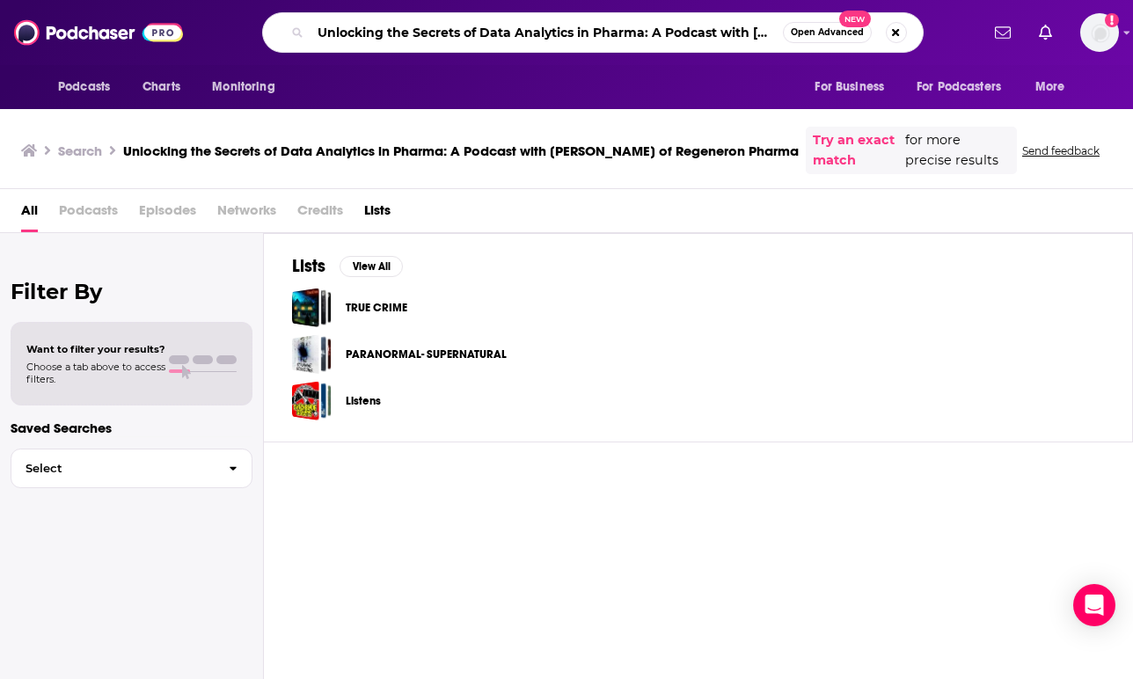
click at [397, 36] on input "Unlocking the Secrets of Data Analytics in Pharma: A Podcast with [PERSON_NAME]…" at bounding box center [547, 32] width 472 height 28
paste input "Supercharge Your Data Science Projects with NVIDIA GPUs and SDKs"
type input "Supercharge Your Data Science Projects with NVIDIA GPUs and SDKs"
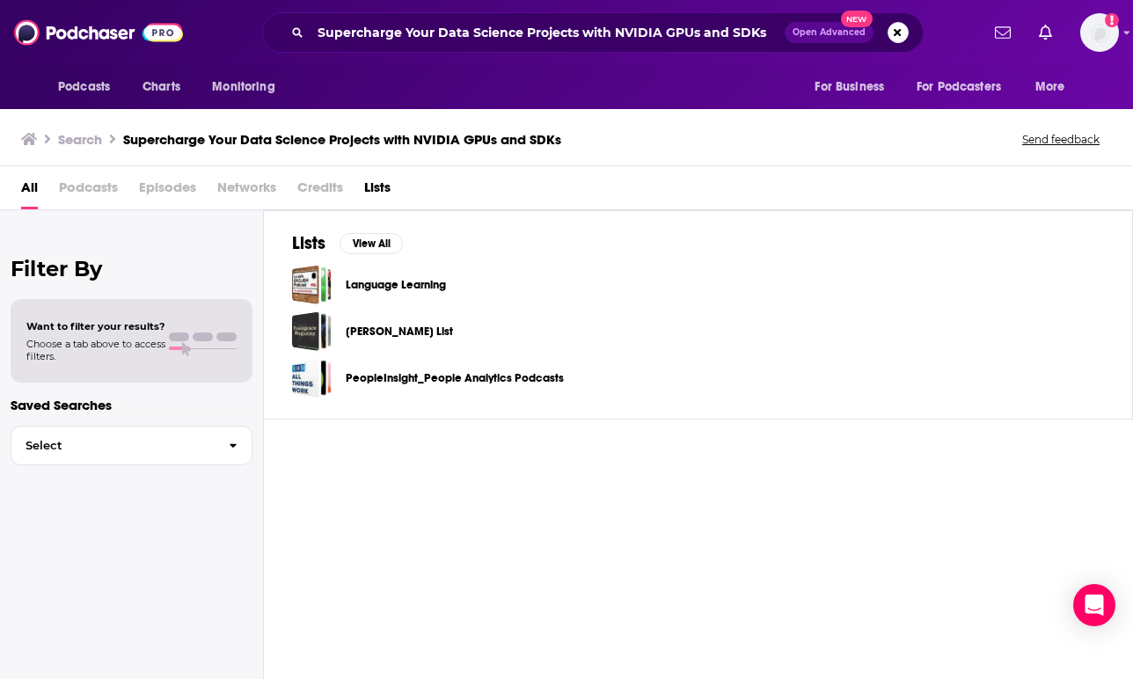
click at [189, 179] on span "Episodes" at bounding box center [167, 191] width 57 height 36
click at [173, 184] on span "Episodes" at bounding box center [167, 191] width 57 height 36
click at [475, 30] on input "Supercharge Your Data Science Projects with NVIDIA GPUs and SDKs" at bounding box center [548, 32] width 474 height 28
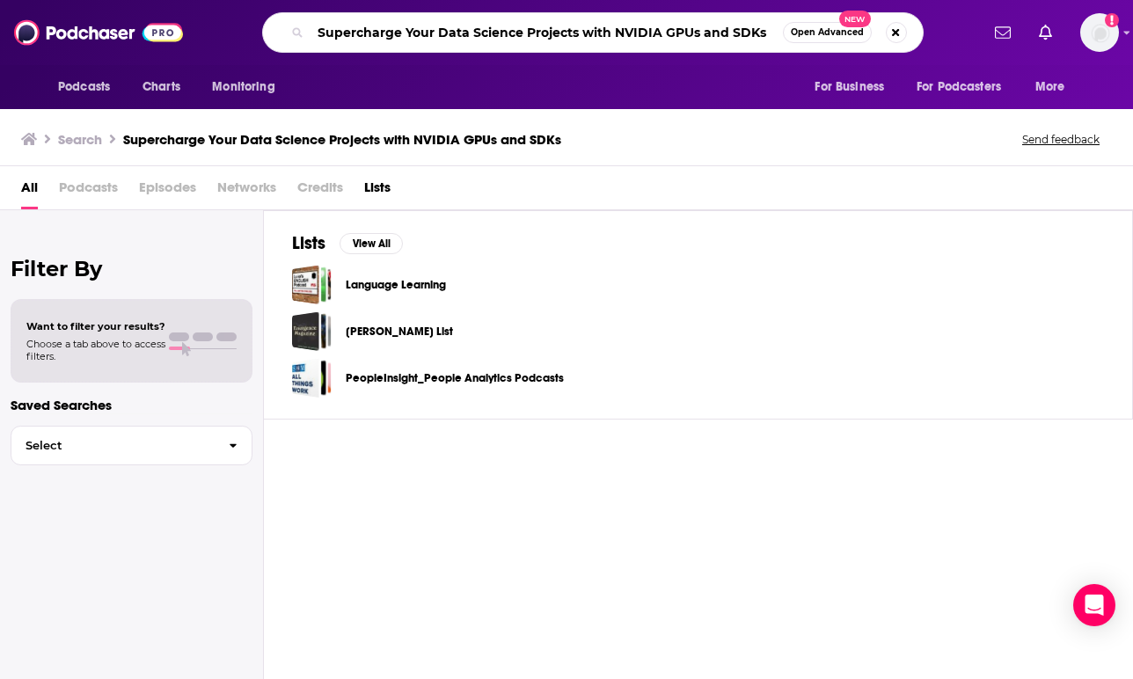
click at [475, 30] on input "Supercharge Your Data Science Projects with NVIDIA GPUs and SDKs" at bounding box center [547, 32] width 472 height 28
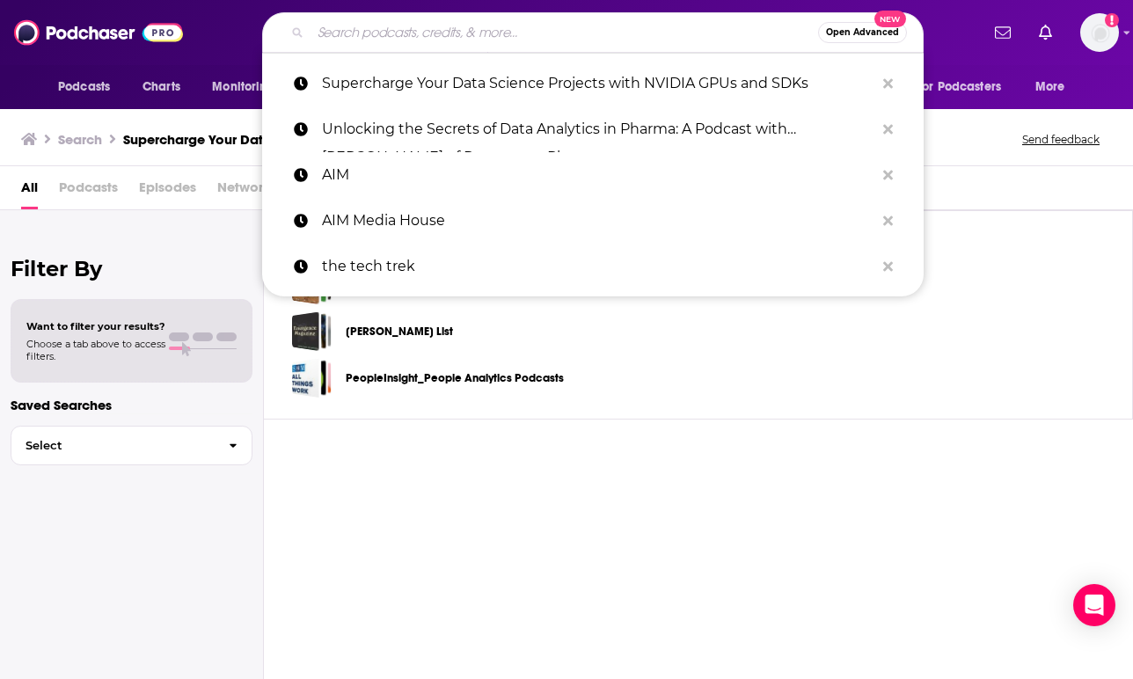
click at [329, 481] on div "Lists View All Language Learning [PERSON_NAME] List PeopleInsight_People Analyt…" at bounding box center [698, 444] width 869 height 468
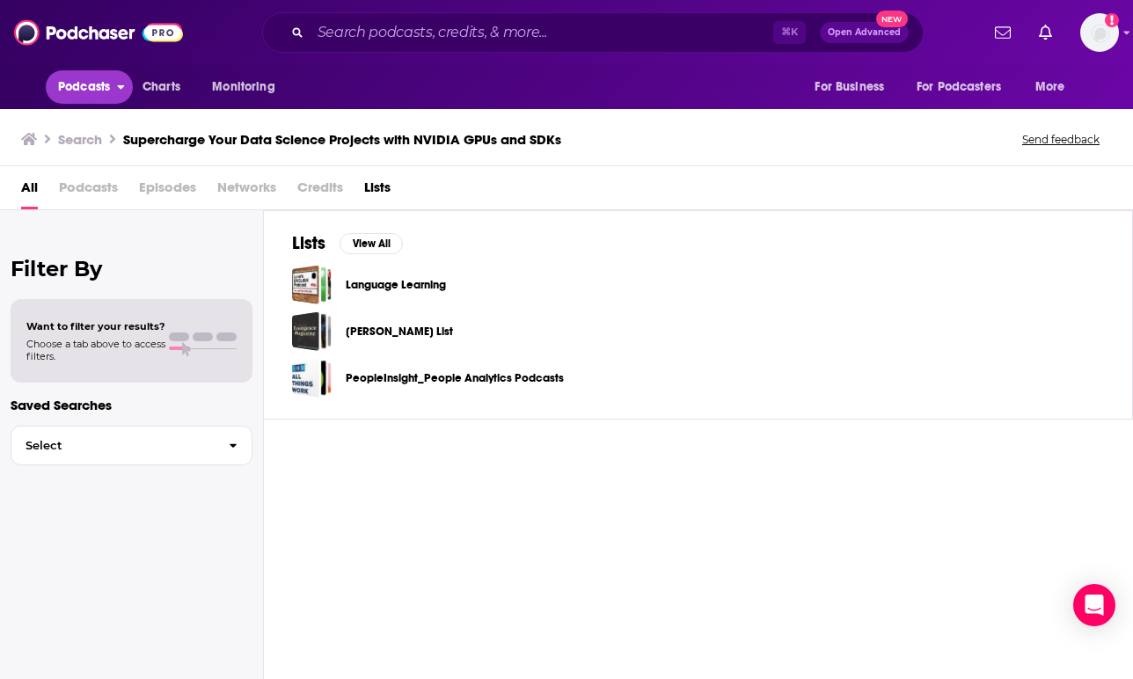
click at [100, 84] on span "Podcasts" at bounding box center [84, 87] width 52 height 25
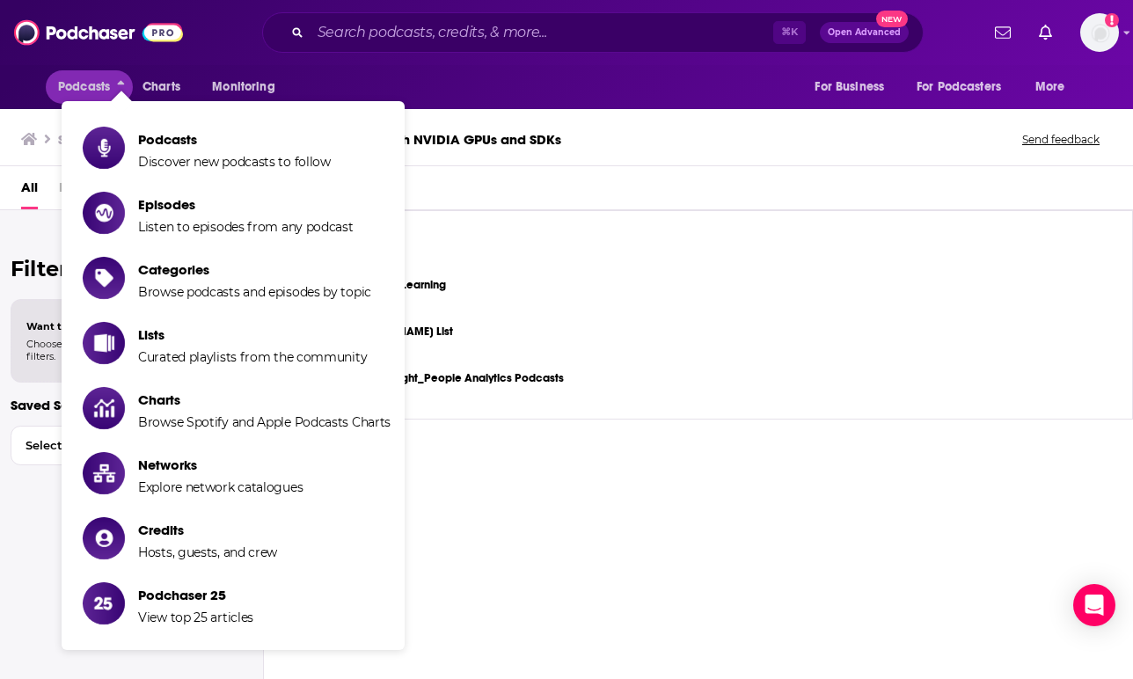
click at [18, 183] on div "All Podcasts Episodes Networks Credits Lists" at bounding box center [566, 188] width 1133 height 44
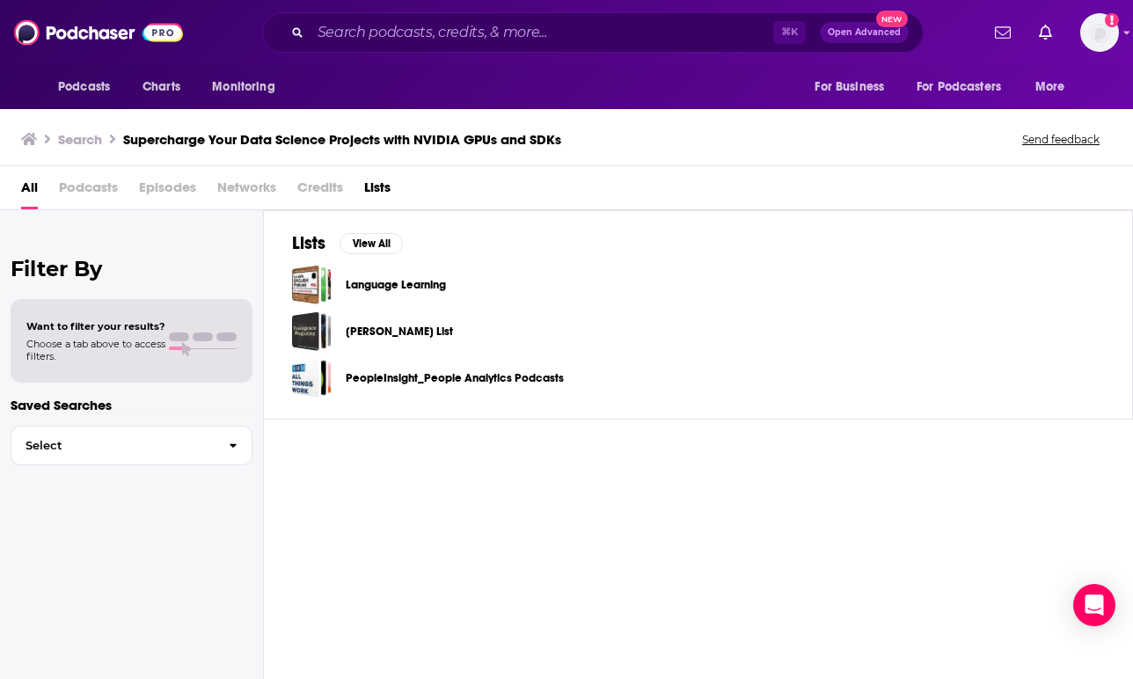
click at [31, 131] on link at bounding box center [29, 139] width 16 height 17
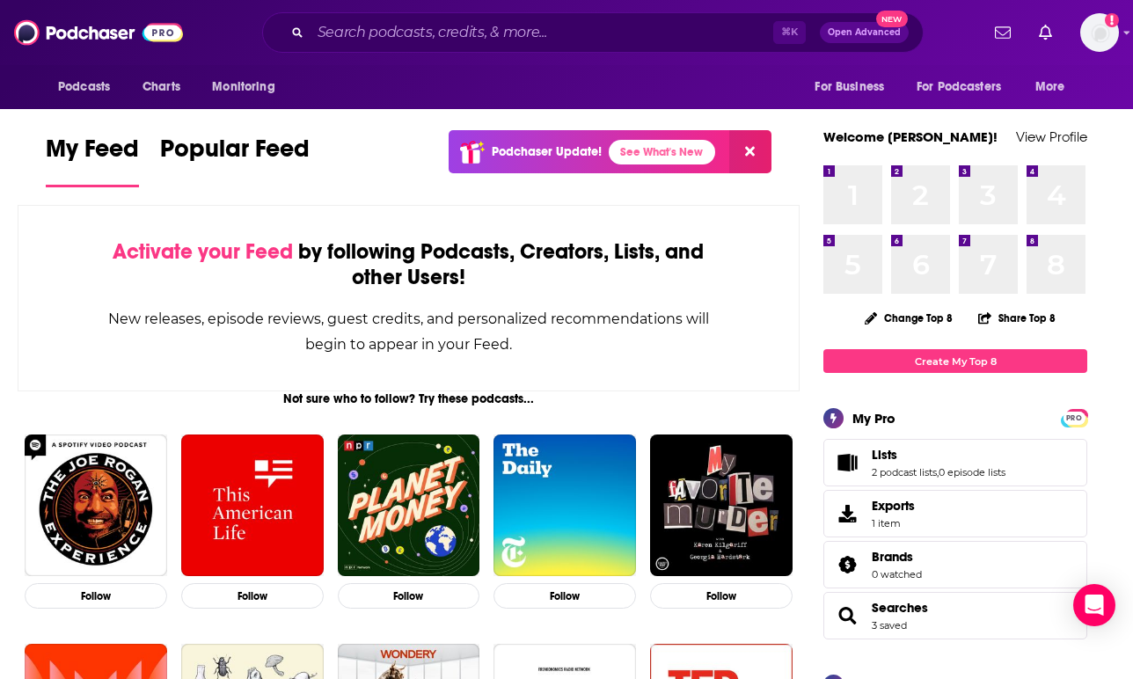
click at [853, 38] on button "Open Advanced New" at bounding box center [864, 32] width 89 height 21
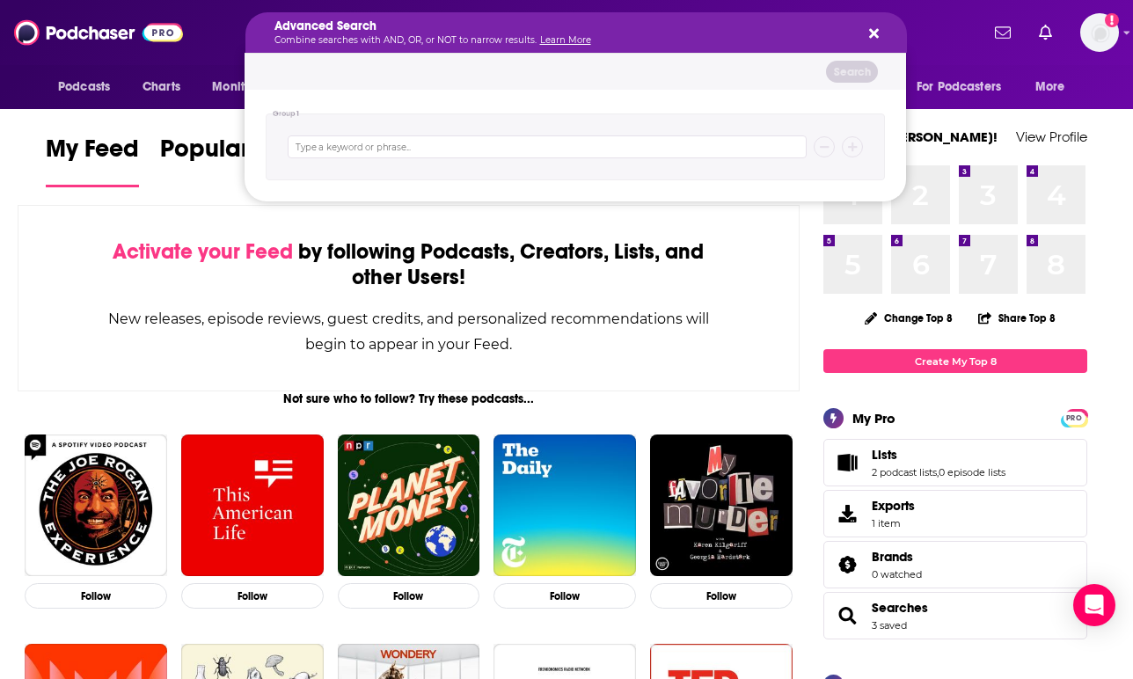
click at [874, 31] on icon "Search podcasts, credits, & more..." at bounding box center [874, 33] width 10 height 14
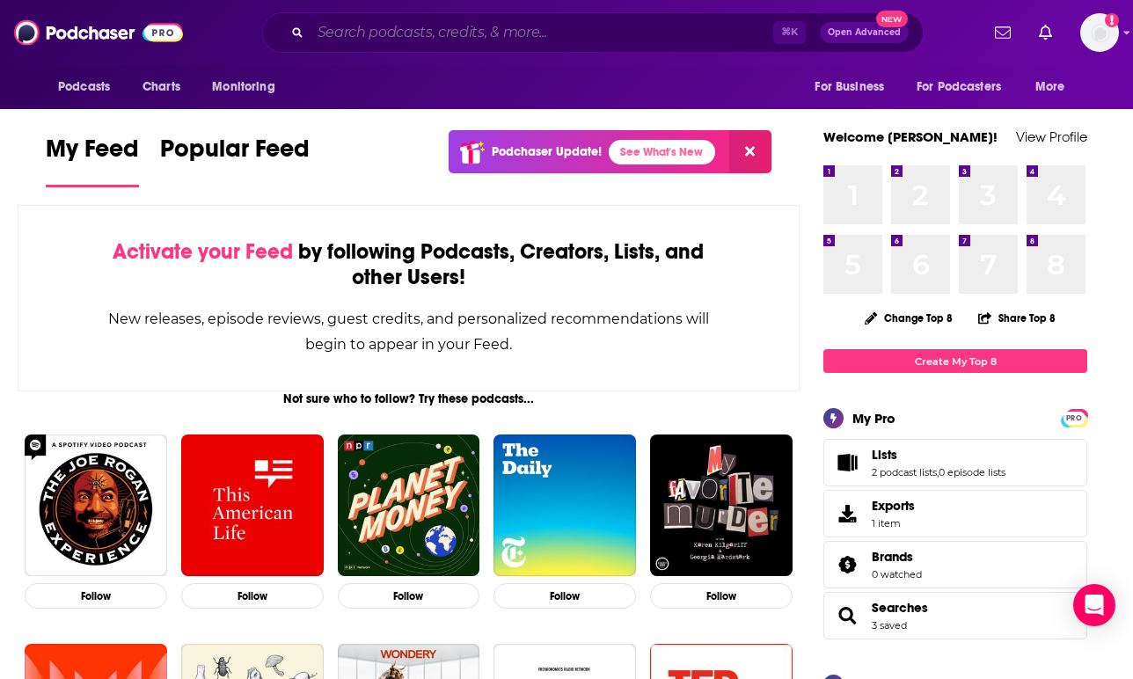
click at [601, 29] on input "Search podcasts, credits, & more..." at bounding box center [542, 32] width 463 height 28
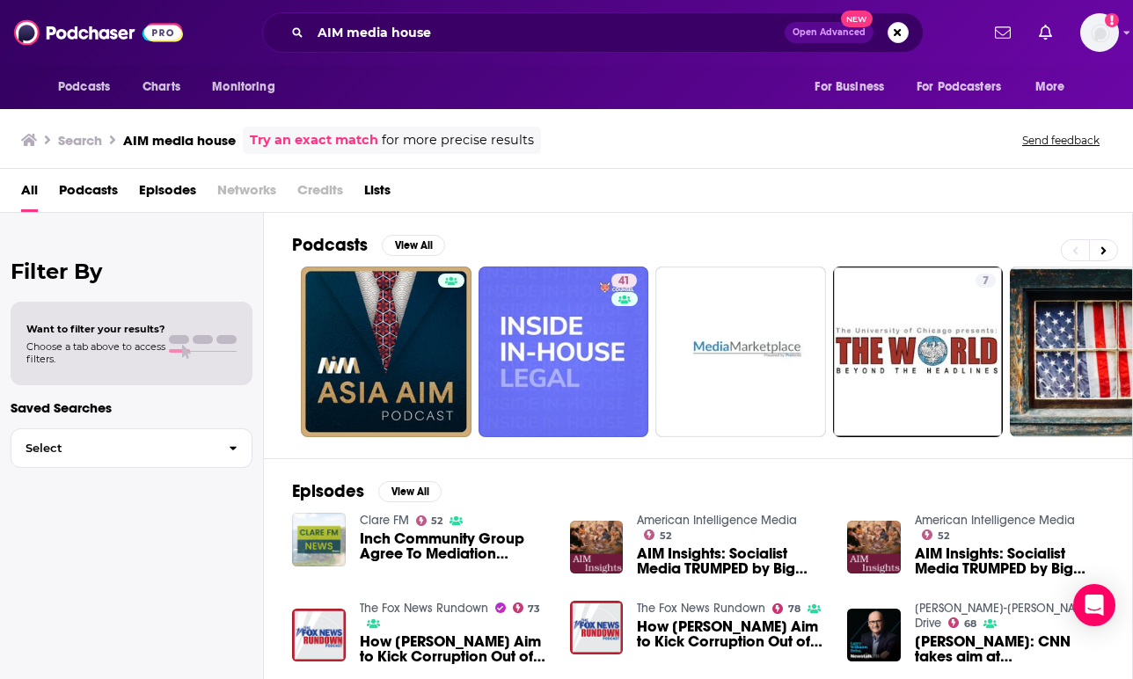
click at [76, 187] on span "Podcasts" at bounding box center [88, 194] width 59 height 36
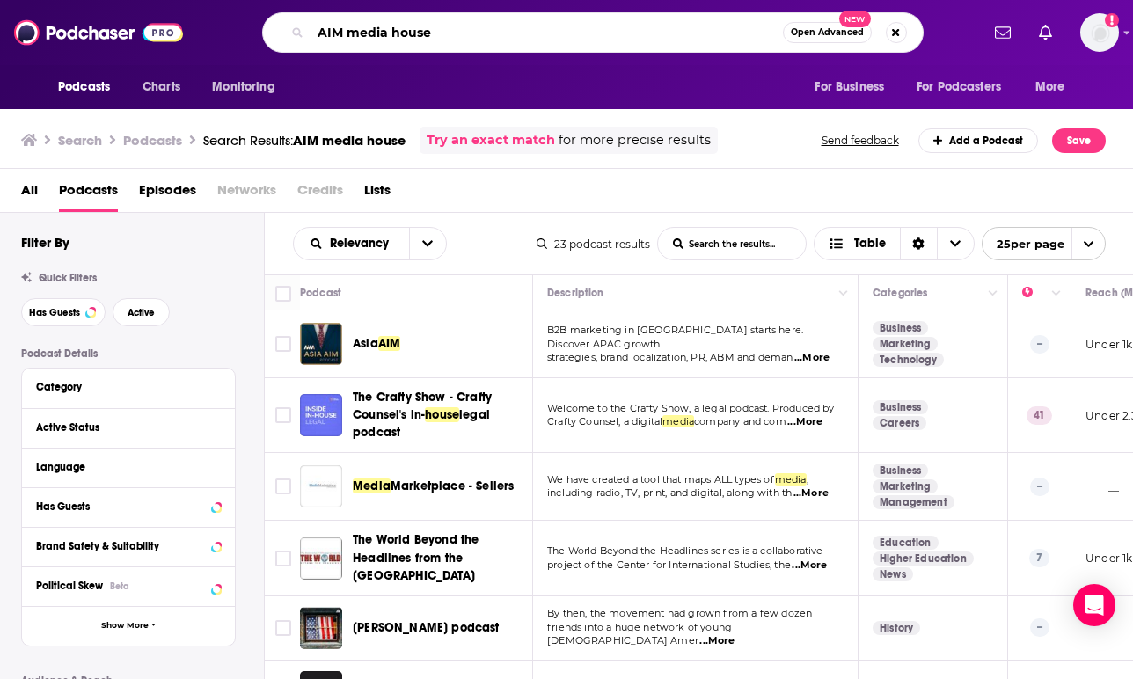
drag, startPoint x: 349, startPoint y: 33, endPoint x: 456, endPoint y: 33, distance: 106.5
click at [456, 33] on input "AIM media house" at bounding box center [547, 32] width 472 height 28
type input "AIM"
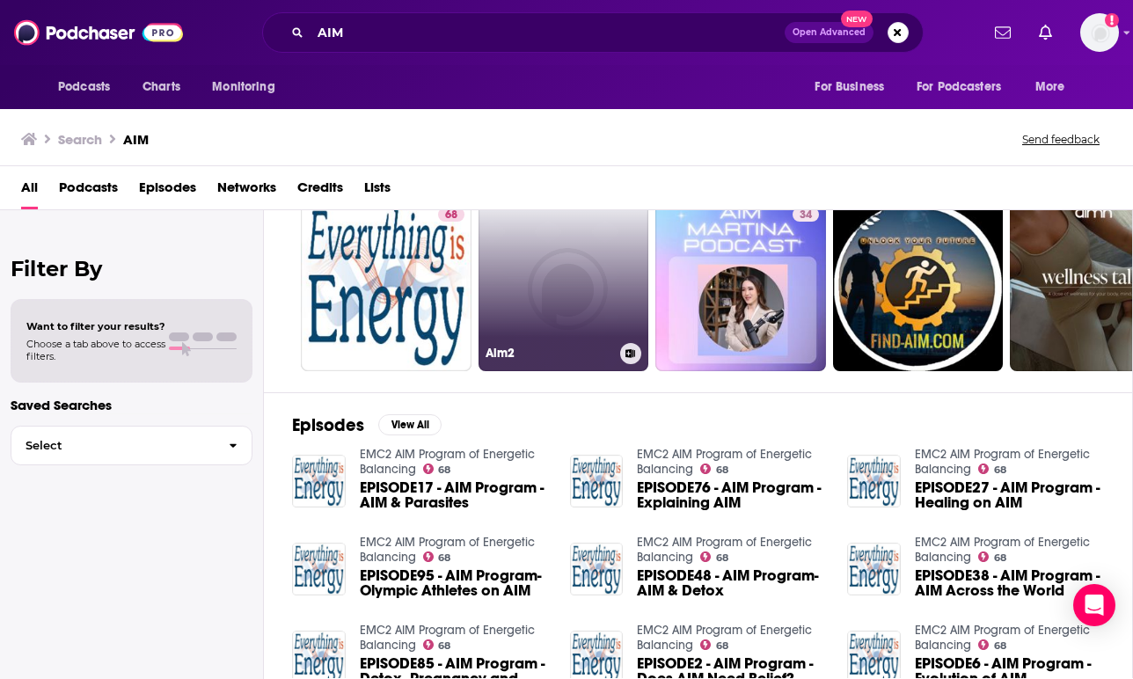
scroll to position [68, 0]
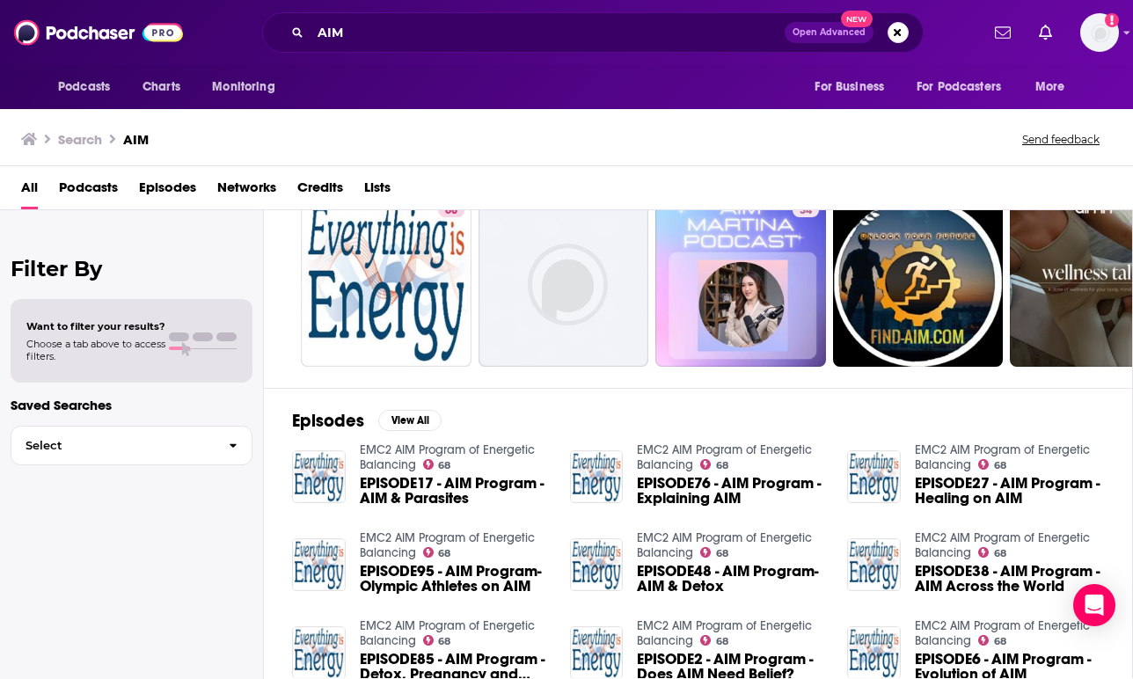
click at [86, 186] on span "Podcasts" at bounding box center [88, 191] width 59 height 36
